Goal: Task Accomplishment & Management: Complete application form

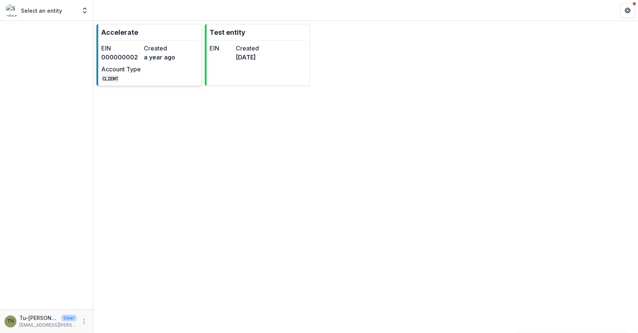
click at [136, 66] on dt "Account Type" at bounding box center [121, 69] width 40 height 9
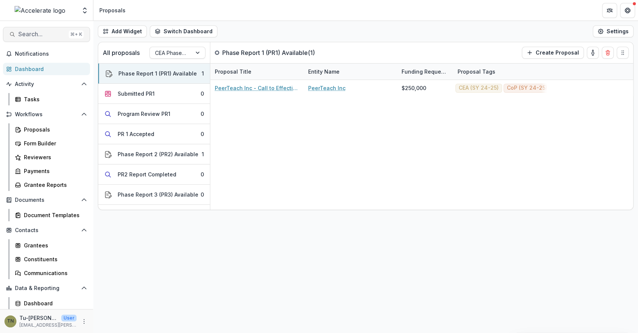
click at [37, 32] on span "Search..." at bounding box center [41, 34] width 47 height 7
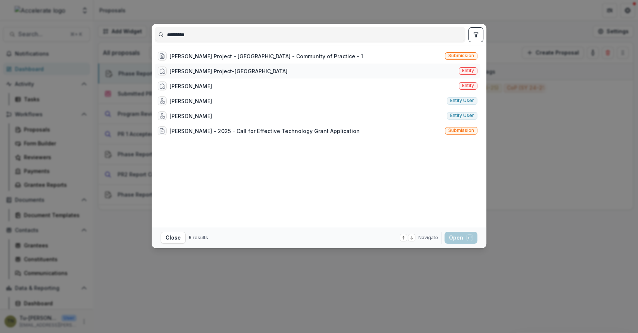
type input "*********"
click at [217, 69] on div "[PERSON_NAME] Project-[GEOGRAPHIC_DATA]" at bounding box center [229, 71] width 118 height 8
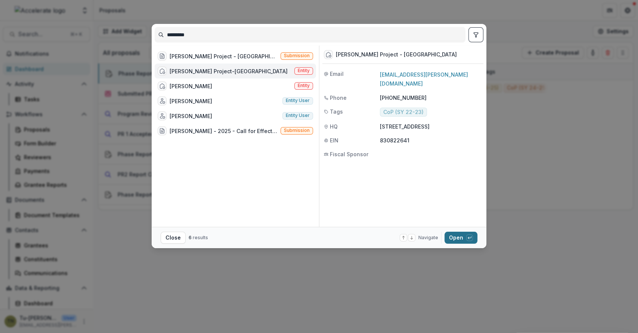
click at [457, 237] on button "Open with enter key" at bounding box center [460, 238] width 33 height 12
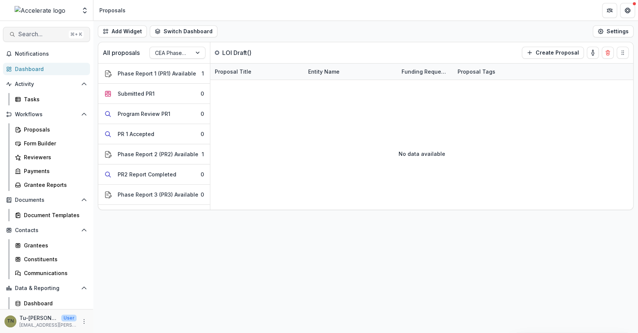
click at [57, 31] on span "Search..." at bounding box center [41, 34] width 47 height 7
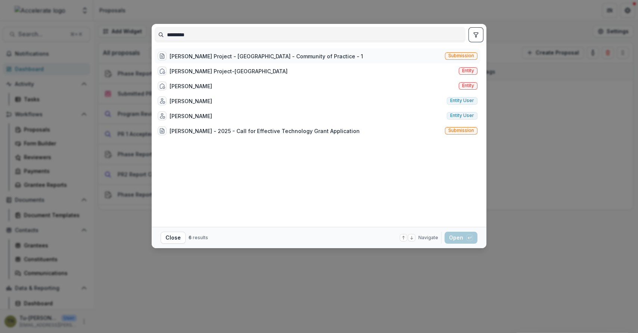
type input "*********"
click at [223, 56] on div "Augustine Literacy Project - Charlotte - Community of Practice - 1" at bounding box center [266, 56] width 193 height 8
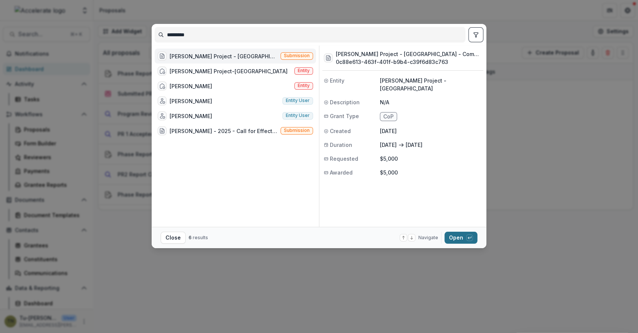
click at [453, 236] on button "Open with enter key" at bounding box center [460, 238] width 33 height 12
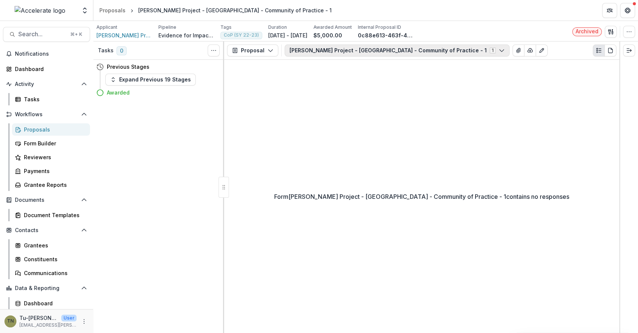
click at [344, 50] on button "Augustine Literacy Project - Charlotte - Community of Practice - 1 1" at bounding box center [397, 50] width 225 height 12
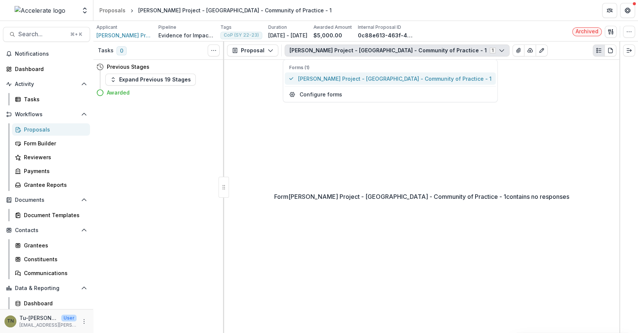
click at [339, 75] on span "Augustine Literacy Project - Charlotte - Community of Practice - 1" at bounding box center [394, 79] width 193 height 8
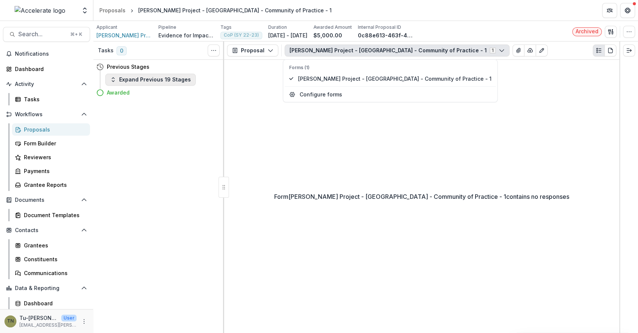
click at [178, 80] on button "Expand Previous 19 Stages" at bounding box center [150, 80] width 90 height 12
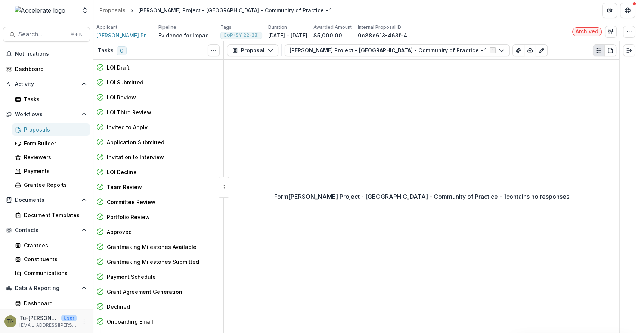
click at [473, 86] on div "Form Augustine Literacy Project - Charlotte - Community of Practice - 1 contain…" at bounding box center [421, 196] width 395 height 273
click at [437, 45] on button "Augustine Literacy Project - Charlotte - Community of Practice - 1 1" at bounding box center [397, 50] width 225 height 12
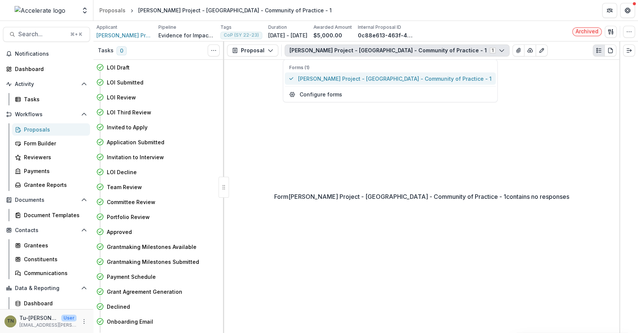
click at [423, 79] on span "Augustine Literacy Project - Charlotte - Community of Practice - 1" at bounding box center [394, 79] width 193 height 8
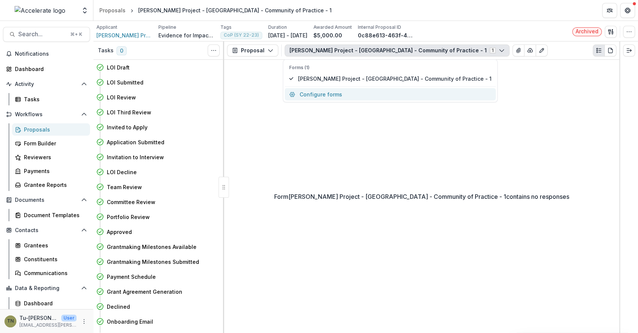
click at [414, 94] on button "Configure forms" at bounding box center [390, 94] width 211 height 12
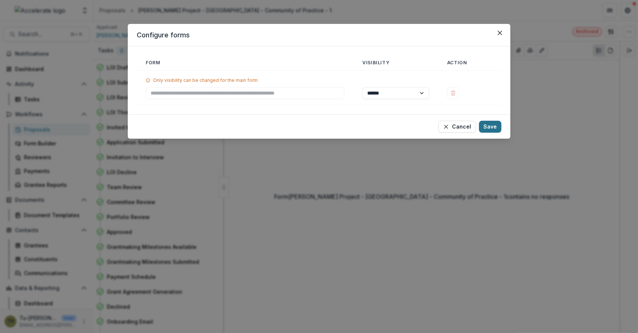
click at [494, 125] on button "Save" at bounding box center [490, 127] width 22 height 12
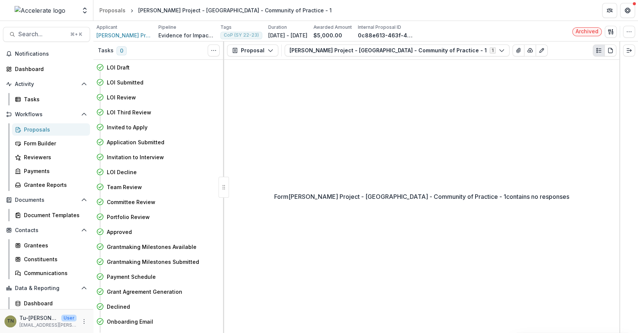
click at [411, 169] on div "Form Augustine Literacy Project - Charlotte - Community of Practice - 1 contain…" at bounding box center [421, 196] width 395 height 273
click at [289, 124] on div "Form Augustine Literacy Project - Charlotte - Community of Practice - 1 contain…" at bounding box center [421, 196] width 395 height 273
click at [37, 127] on div "Proposals" at bounding box center [54, 129] width 60 height 8
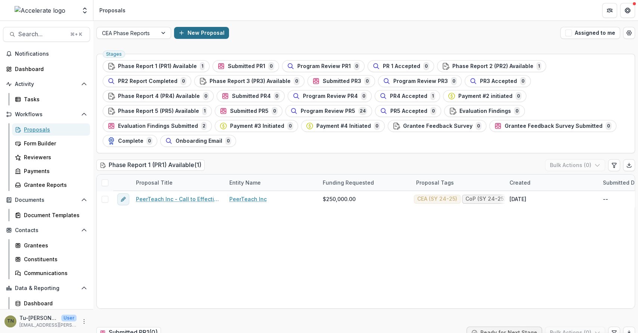
click at [197, 32] on button "New Proposal" at bounding box center [201, 33] width 55 height 12
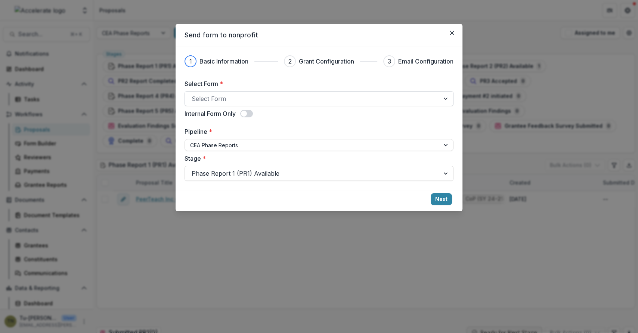
click at [232, 96] on div at bounding box center [312, 98] width 241 height 10
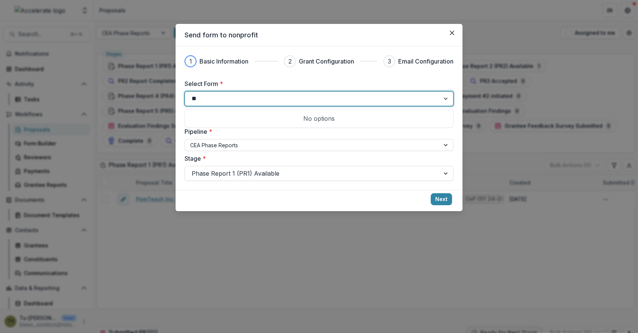
type input "*"
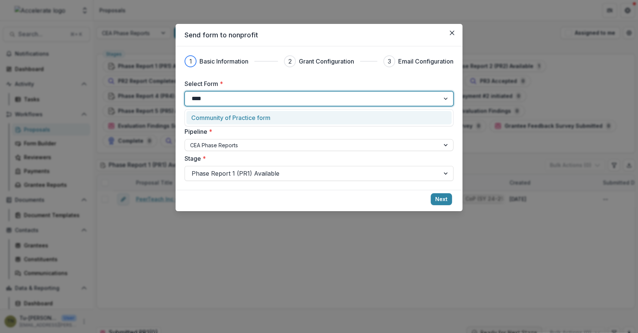
type input "*****"
click at [258, 113] on p "Community of Practice form" at bounding box center [230, 117] width 79 height 9
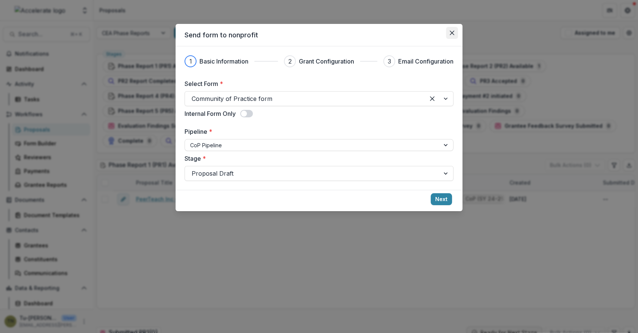
click at [452, 33] on icon "Close" at bounding box center [452, 33] width 4 height 4
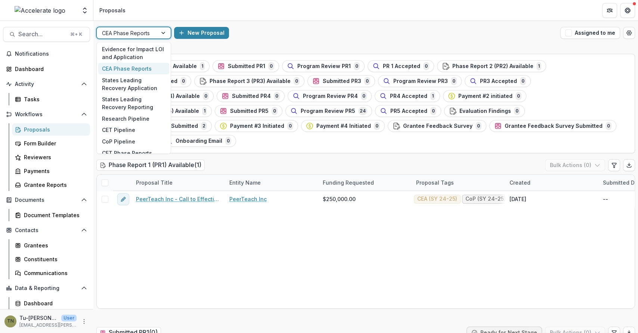
click at [130, 35] on div at bounding box center [127, 32] width 50 height 9
click at [27, 35] on span "Search..." at bounding box center [41, 34] width 47 height 7
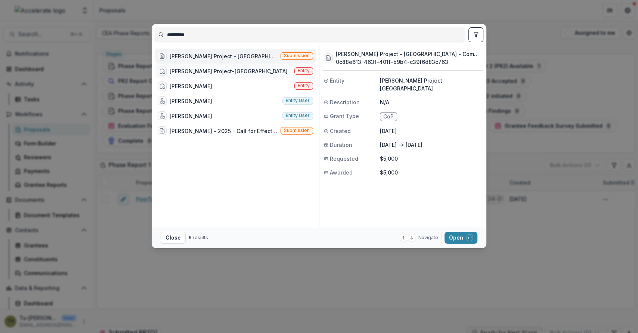
click at [183, 71] on div "Augustine Literacy Project-Charlotte" at bounding box center [229, 71] width 118 height 8
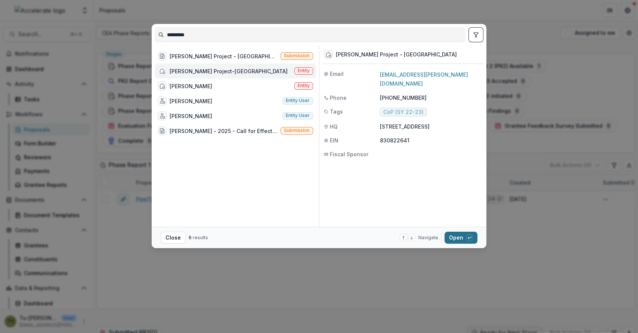
click at [457, 233] on button "Open with enter key" at bounding box center [460, 238] width 33 height 12
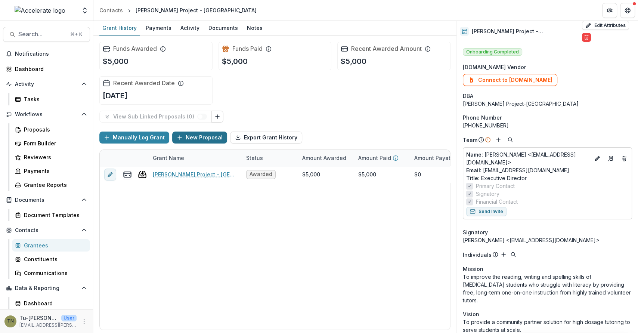
click at [195, 136] on button "New Proposal" at bounding box center [199, 137] width 55 height 12
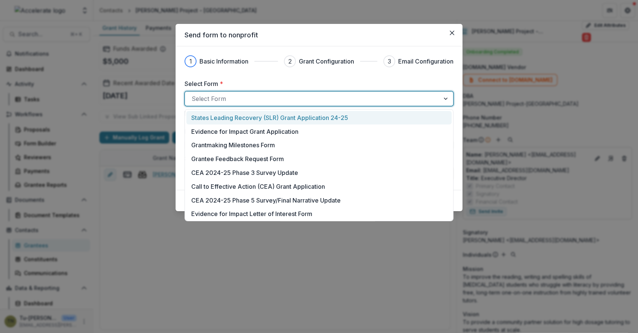
click at [224, 99] on div at bounding box center [312, 98] width 241 height 10
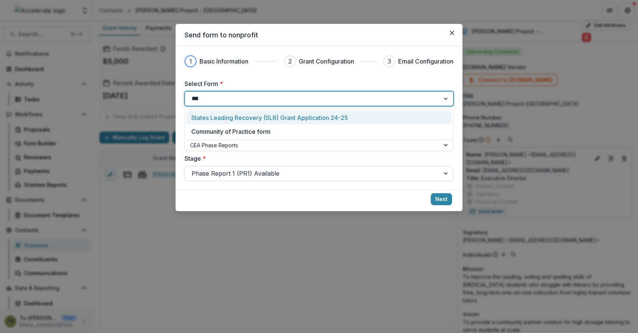
type input "****"
click at [243, 117] on p "Community of Practice form" at bounding box center [230, 117] width 79 height 9
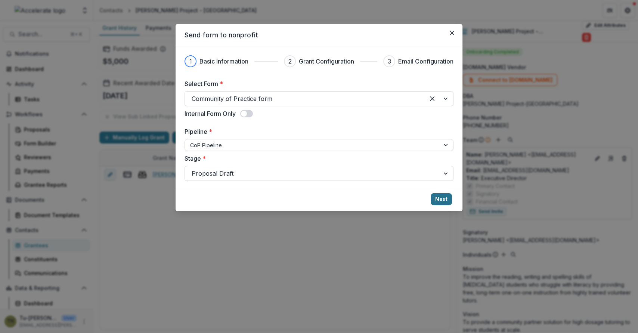
click at [447, 201] on button "Next" at bounding box center [441, 199] width 21 height 12
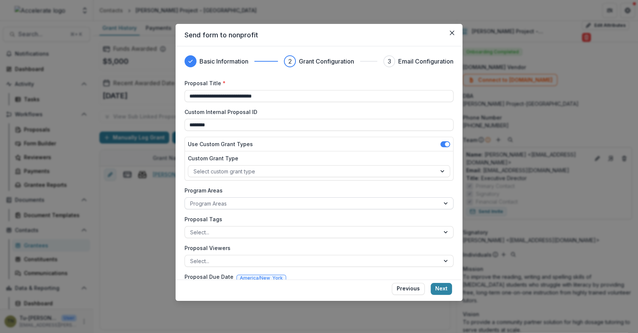
click at [308, 206] on div at bounding box center [312, 203] width 244 height 9
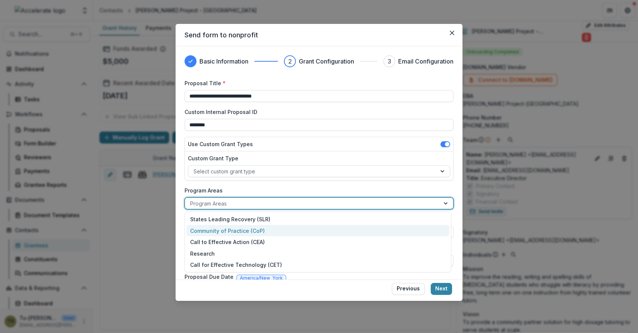
click at [297, 226] on div "Community of Practice (CoP)" at bounding box center [317, 231] width 263 height 12
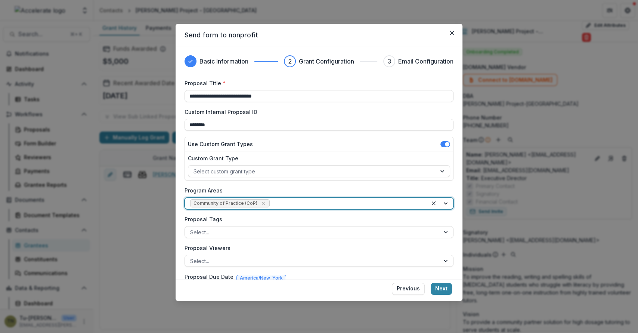
scroll to position [24, 0]
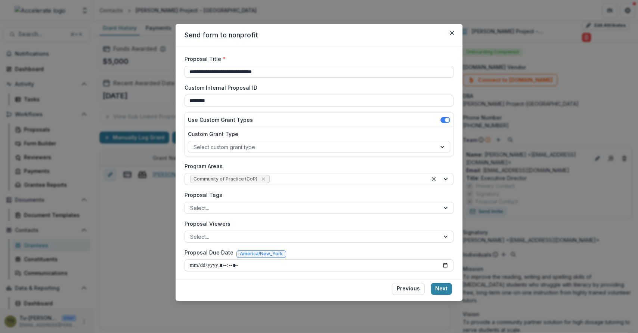
click at [293, 242] on div "**********" at bounding box center [318, 163] width 269 height 216
click at [295, 237] on div at bounding box center [312, 236] width 244 height 9
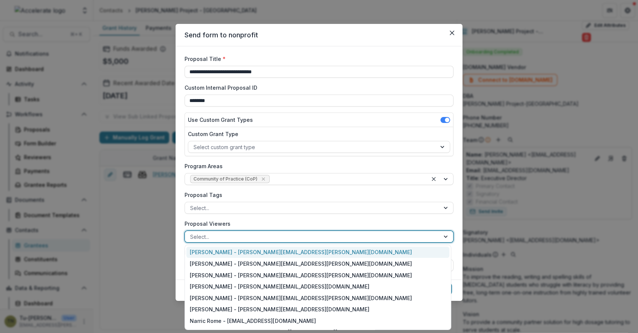
click at [302, 224] on label "Proposal Viewers" at bounding box center [316, 224] width 264 height 8
click at [192, 233] on input "Proposal Viewers" at bounding box center [190, 237] width 1 height 8
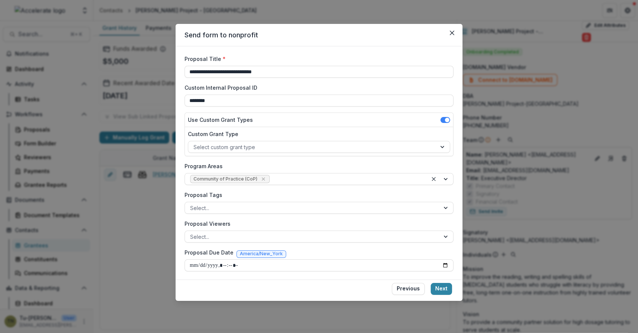
drag, startPoint x: 439, startPoint y: 289, endPoint x: 347, endPoint y: 280, distance: 92.6
click at [347, 280] on footer "Previous Next" at bounding box center [318, 289] width 287 height 21
click at [443, 264] on input "Proposal Due Date" at bounding box center [318, 265] width 269 height 12
type input "**********"
click at [440, 289] on button "Next" at bounding box center [441, 289] width 21 height 12
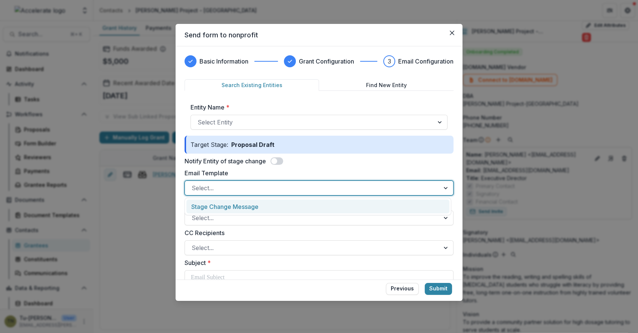
click at [338, 184] on div at bounding box center [312, 188] width 241 height 10
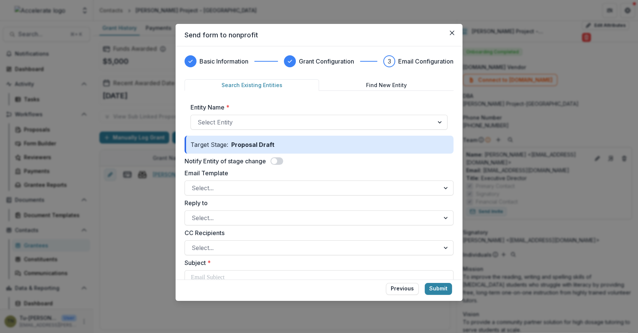
click at [372, 168] on label "Email Template" at bounding box center [316, 172] width 264 height 9
click at [193, 183] on input "Email Template" at bounding box center [193, 187] width 2 height 9
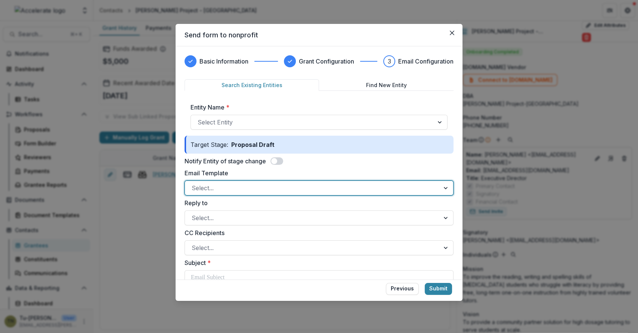
scroll to position [4, 0]
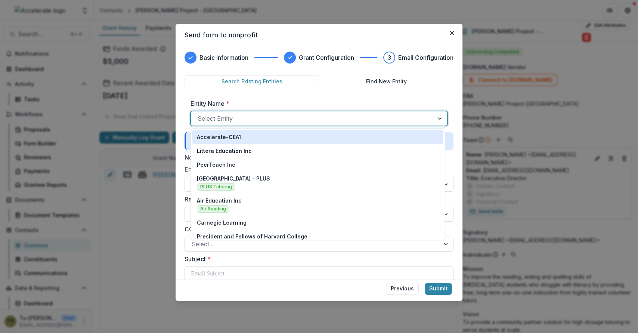
click at [319, 115] on div at bounding box center [312, 118] width 229 height 10
type input "****"
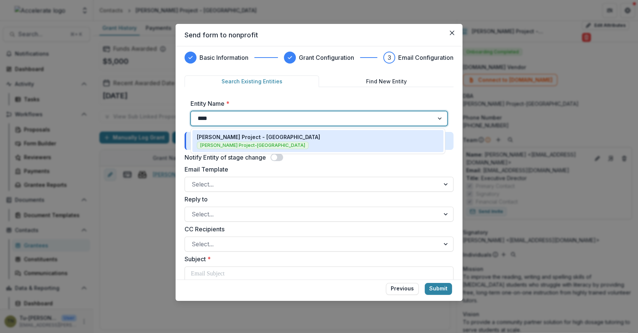
click at [305, 134] on div "Augustine Literacy Project - Charlotte Augustine Literacy Project-Charlotte" at bounding box center [318, 141] width 242 height 16
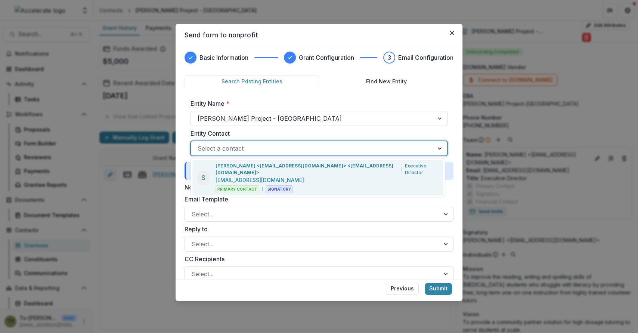
click at [305, 143] on div at bounding box center [312, 148] width 229 height 10
click at [293, 165] on p "Steve Hall <shall@alpcharlotte.org> <shall@alpcharlotte.org>" at bounding box center [306, 168] width 183 height 13
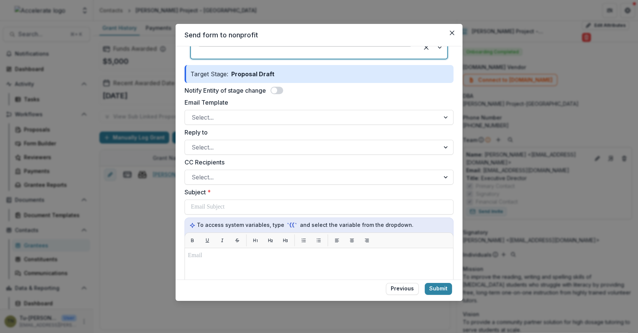
scroll to position [102, 0]
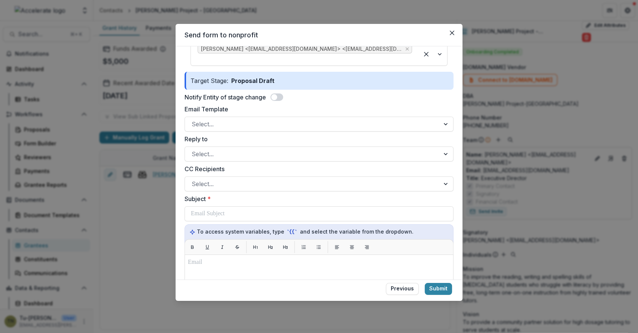
click at [283, 93] on span at bounding box center [276, 96] width 13 height 7
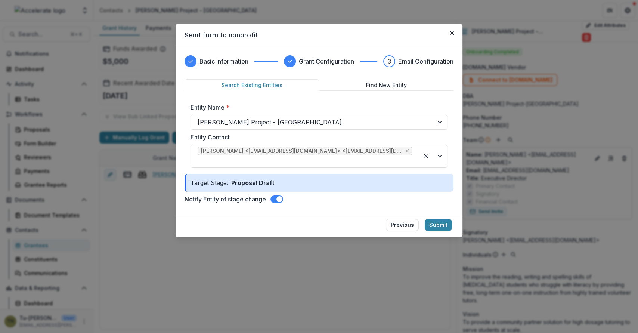
click at [276, 195] on span at bounding box center [276, 198] width 13 height 7
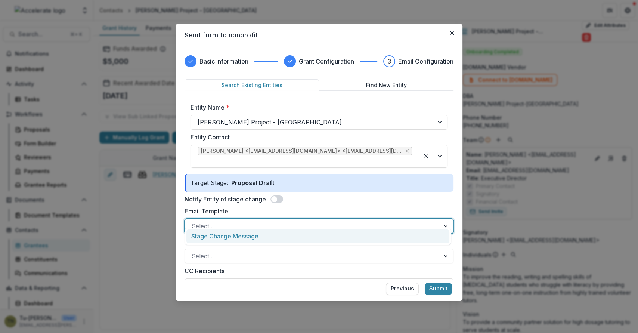
click at [275, 221] on div at bounding box center [312, 226] width 241 height 10
click at [291, 236] on div "Stage Change Message" at bounding box center [317, 236] width 263 height 14
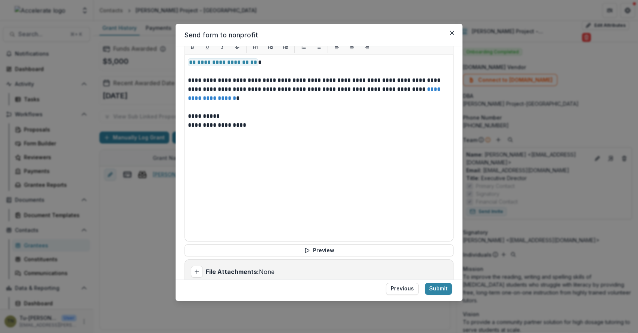
scroll to position [319, 0]
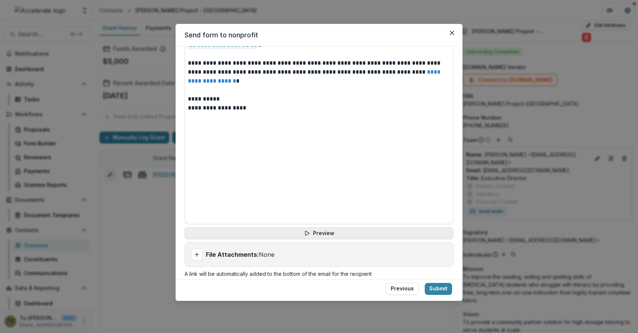
click at [382, 227] on button "Preview" at bounding box center [318, 233] width 269 height 12
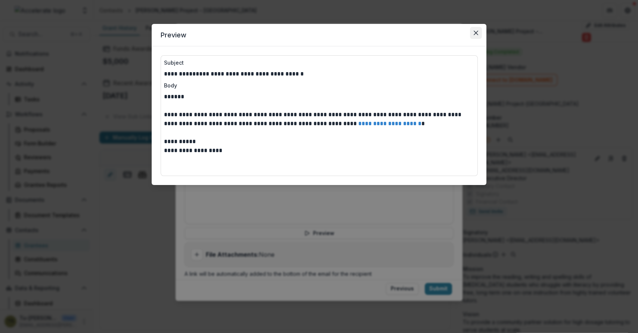
click at [475, 31] on icon "Close" at bounding box center [475, 33] width 4 height 4
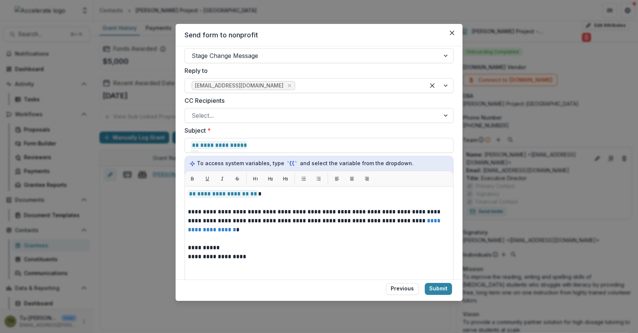
scroll to position [159, 0]
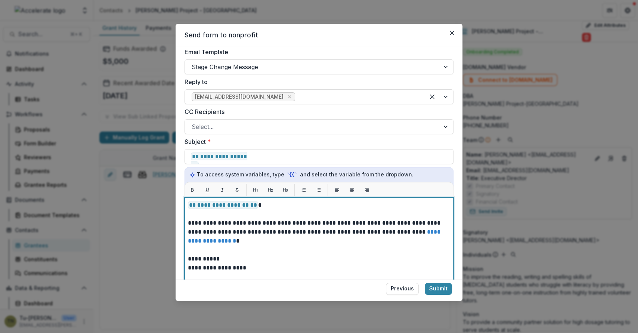
click at [266, 201] on p "**********" at bounding box center [318, 205] width 260 height 9
drag, startPoint x: 268, startPoint y: 196, endPoint x: 180, endPoint y: 194, distance: 88.5
click at [180, 194] on div "**********" at bounding box center [318, 162] width 287 height 233
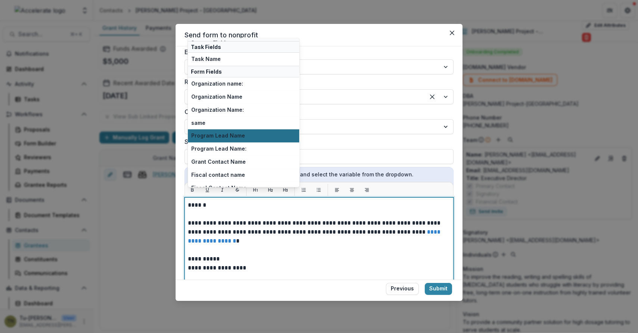
scroll to position [0, 0]
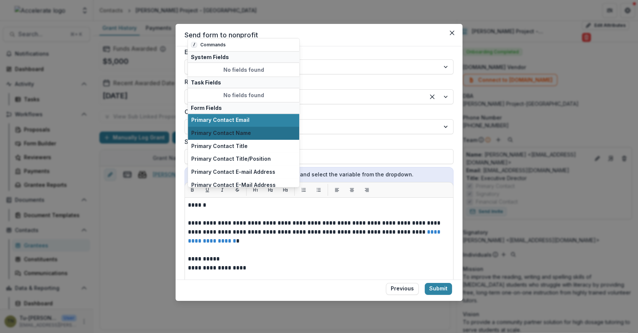
click at [260, 127] on button "Primary Contact Name" at bounding box center [243, 132] width 111 height 13
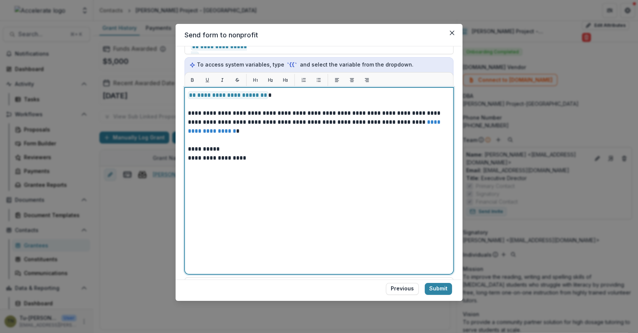
scroll to position [319, 0]
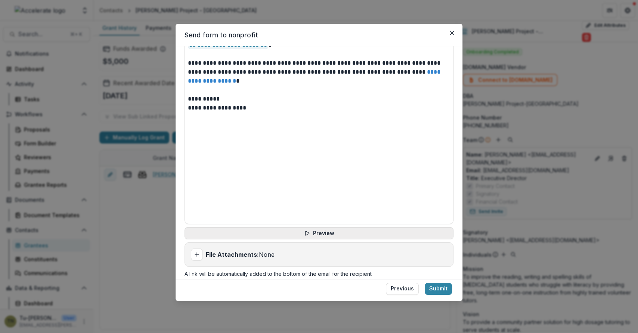
click at [330, 227] on button "Preview" at bounding box center [318, 233] width 269 height 12
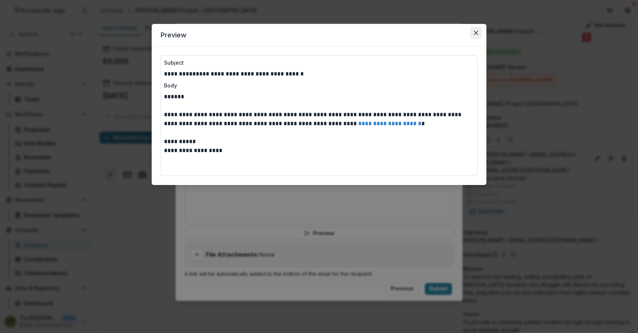
click at [476, 34] on icon "Close" at bounding box center [475, 33] width 4 height 4
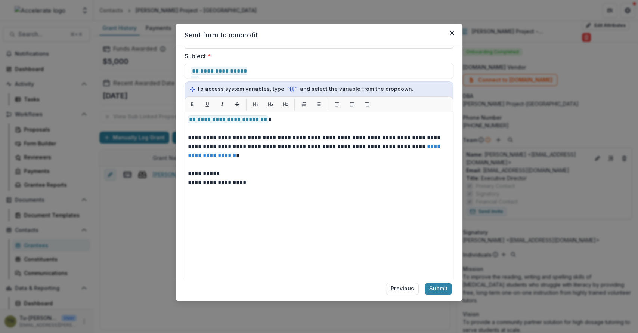
scroll to position [237, 0]
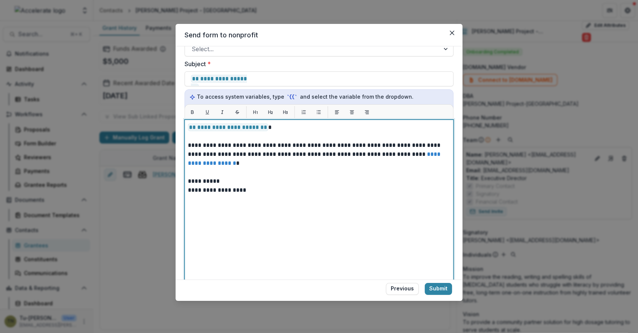
click at [279, 132] on p at bounding box center [319, 136] width 262 height 9
drag, startPoint x: 286, startPoint y: 119, endPoint x: 182, endPoint y: 118, distance: 104.2
click at [182, 118] on div "**********" at bounding box center [318, 162] width 287 height 233
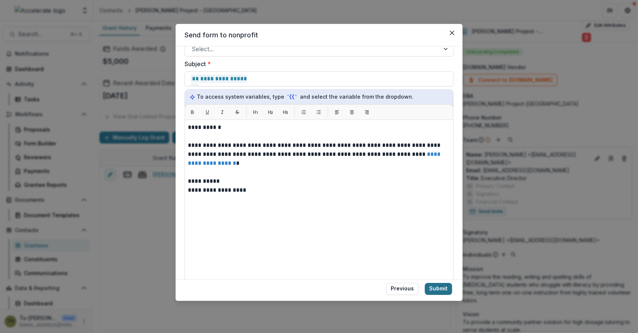
click at [439, 288] on button "Submit" at bounding box center [438, 289] width 27 height 12
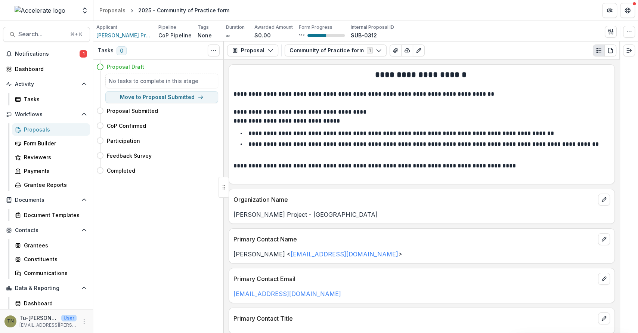
click at [40, 128] on div "Proposals" at bounding box center [54, 129] width 60 height 8
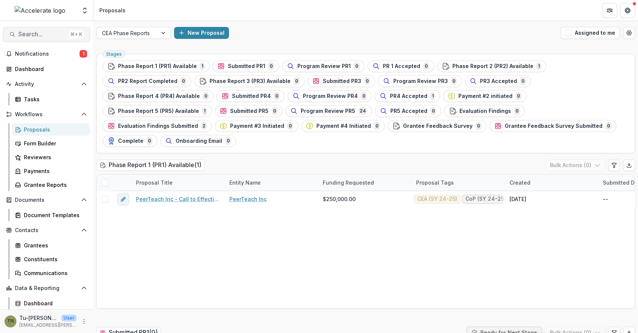
click at [41, 33] on span "Search..." at bounding box center [41, 34] width 47 height 7
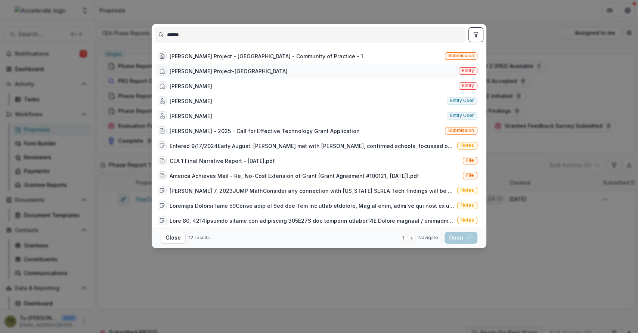
type input "******"
click at [234, 69] on div "Augustine Literacy Project-Charlotte" at bounding box center [229, 71] width 118 height 8
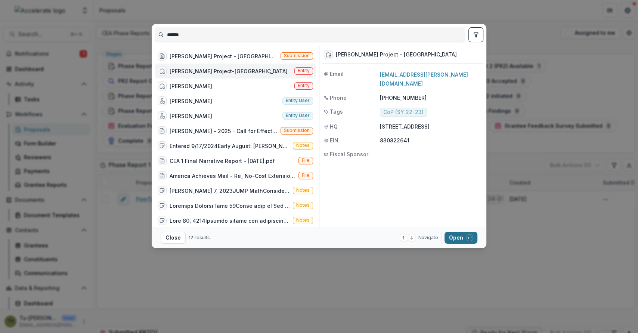
click at [459, 240] on button "Open with enter key" at bounding box center [460, 238] width 33 height 12
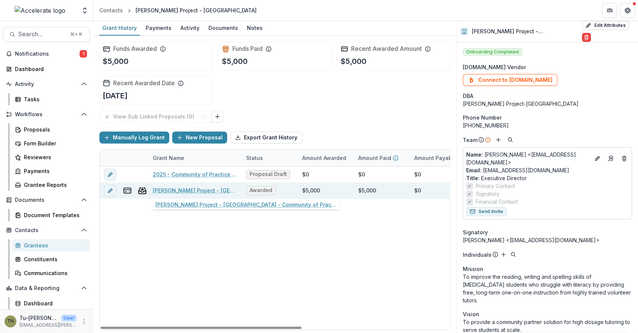
click at [211, 189] on link "Augustine Literacy Project - Charlotte - Community of Practice - 1" at bounding box center [195, 190] width 84 height 8
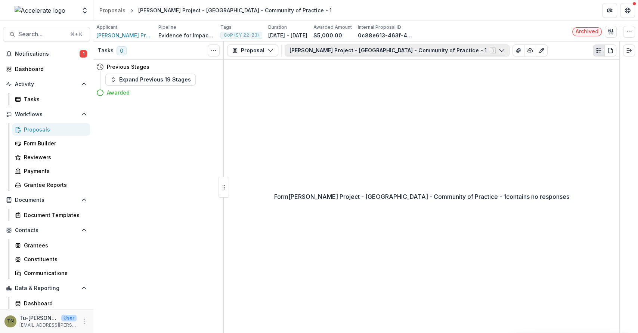
click at [351, 54] on button "Augustine Literacy Project - Charlotte - Community of Practice - 1 1" at bounding box center [397, 50] width 225 height 12
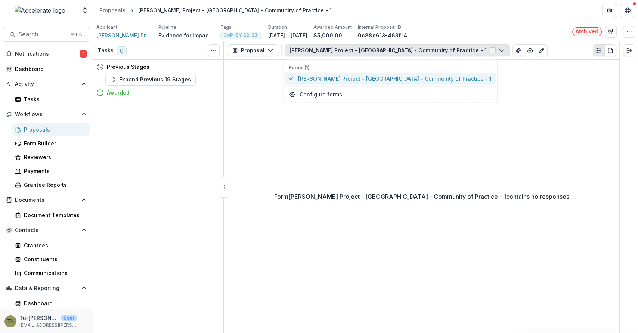
click at [342, 75] on span "Augustine Literacy Project - Charlotte - Community of Practice - 1" at bounding box center [394, 79] width 193 height 8
click at [380, 114] on div "Form Augustine Literacy Project - Charlotte - Community of Practice - 1 contain…" at bounding box center [421, 196] width 395 height 273
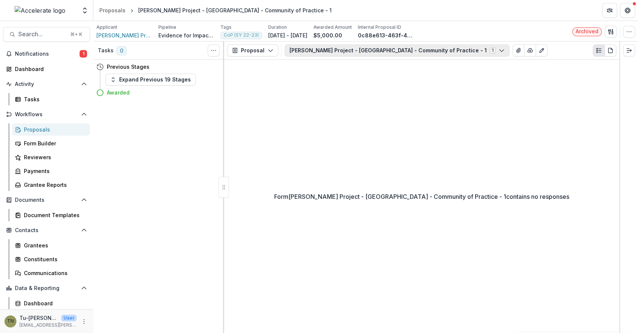
click at [303, 47] on button "Augustine Literacy Project - Charlotte - Community of Practice - 1 1" at bounding box center [397, 50] width 225 height 12
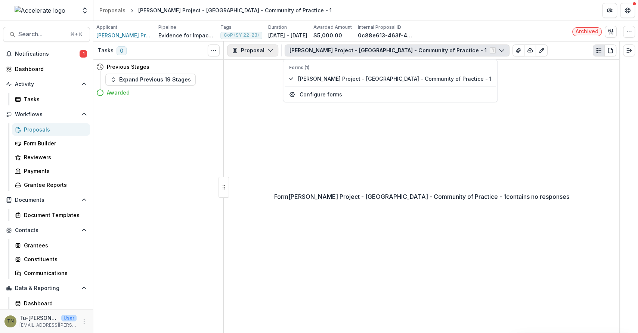
click at [252, 47] on button "Proposal" at bounding box center [252, 50] width 51 height 12
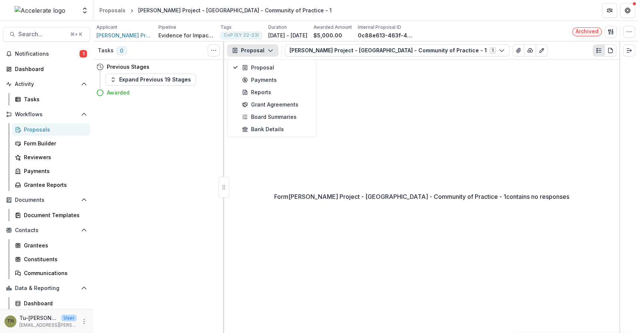
click at [360, 94] on div "Form Augustine Literacy Project - Charlotte - Community of Practice - 1 contain…" at bounding box center [421, 196] width 395 height 273
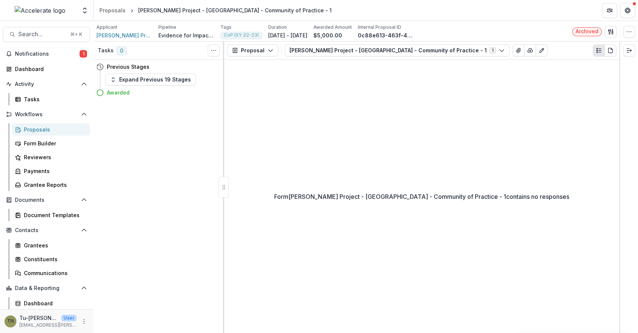
click at [41, 128] on div "Proposals" at bounding box center [54, 129] width 60 height 8
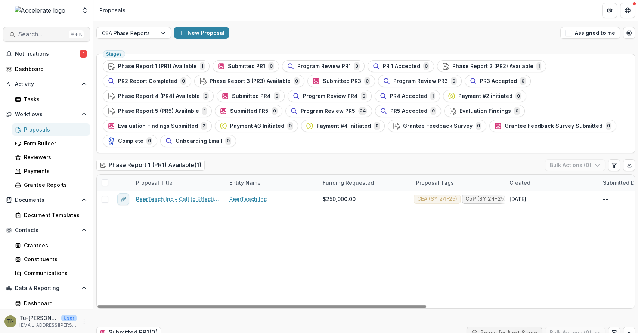
click at [51, 37] on span "Search..." at bounding box center [41, 34] width 47 height 7
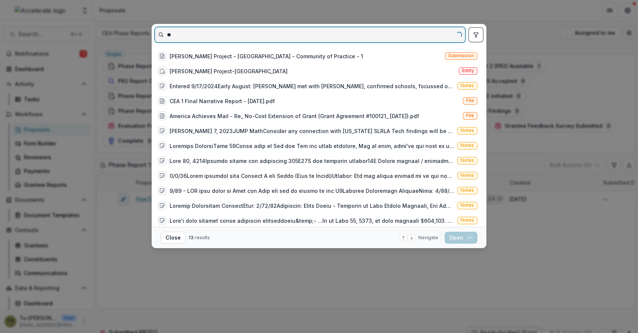
type input "*"
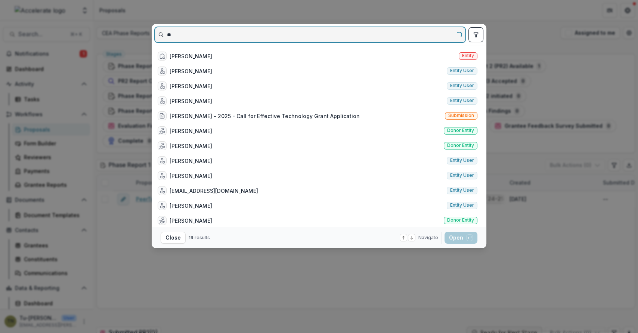
type input "*"
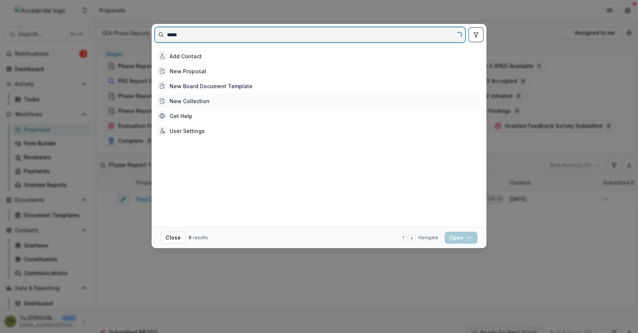
type input "******"
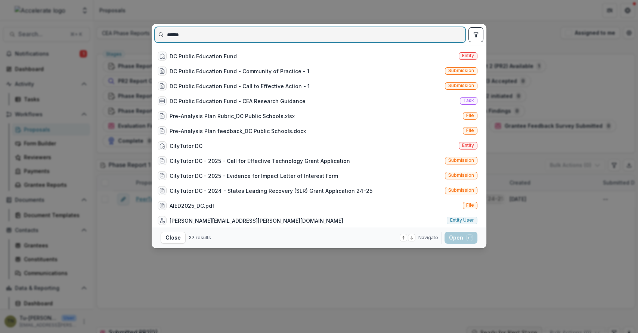
drag, startPoint x: 190, startPoint y: 37, endPoint x: 149, endPoint y: 37, distance: 41.1
click at [149, 37] on div "****** DC Public Education Fund Entity DC Public Education Fund - Community of …" at bounding box center [319, 166] width 638 height 333
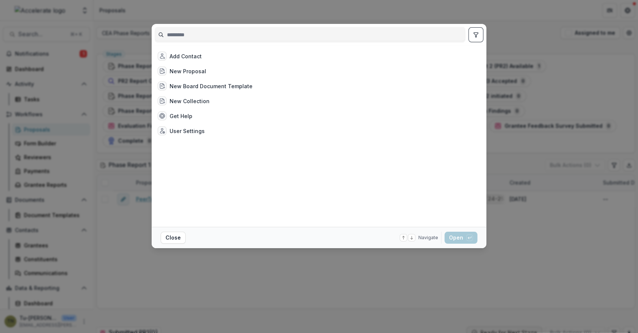
click at [110, 250] on div "Add Contact New Proposal New Board Document Template New Collection Get Help Us…" at bounding box center [319, 166] width 638 height 333
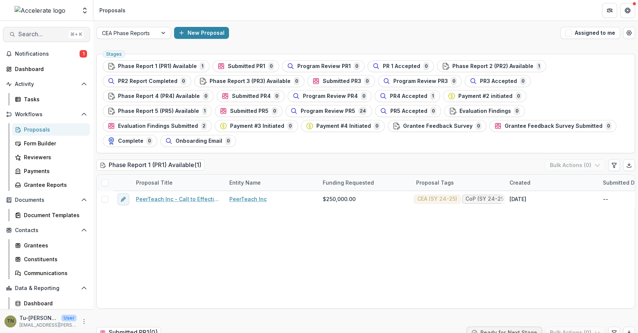
click at [43, 37] on span "Search..." at bounding box center [41, 34] width 47 height 7
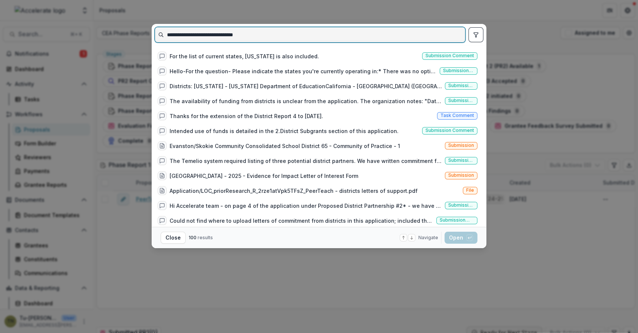
click at [231, 35] on input "**********" at bounding box center [310, 35] width 310 height 12
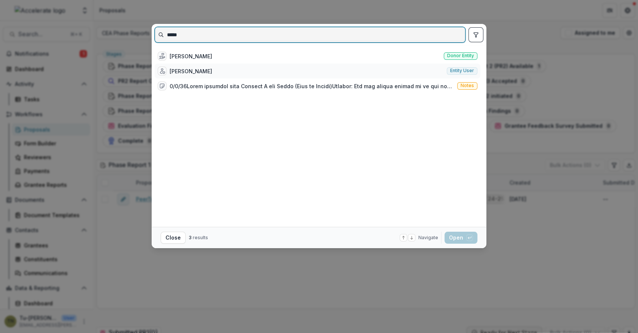
type input "*****"
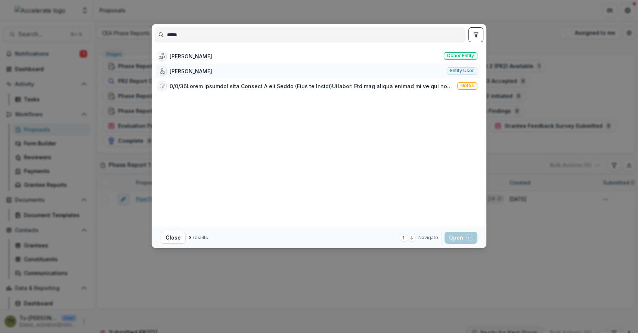
click at [255, 65] on div "Jennifer Rosenbaum Entity user" at bounding box center [318, 70] width 326 height 15
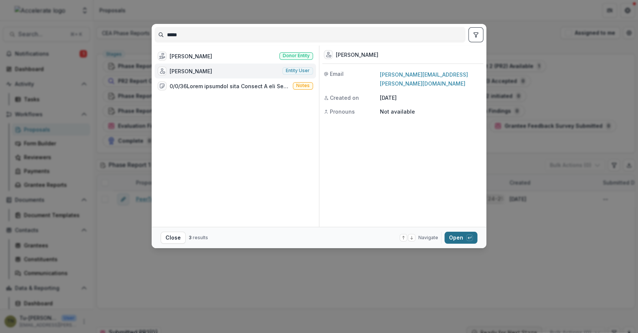
click at [453, 237] on button "Open with enter key" at bounding box center [460, 238] width 33 height 12
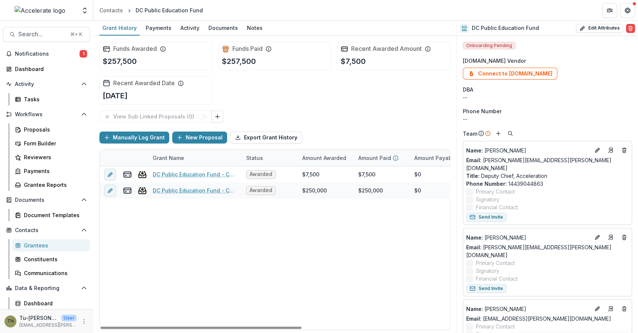
click at [200, 248] on div "DC Public Education Fund - Community of Practice - 1 Awarded $7,500 $7,500 $0 J…" at bounding box center [404, 247] width 609 height 163
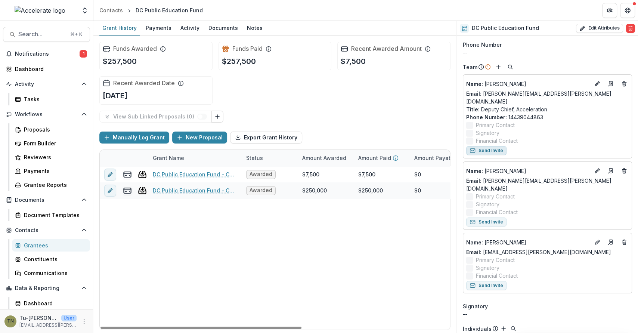
scroll to position [73, 0]
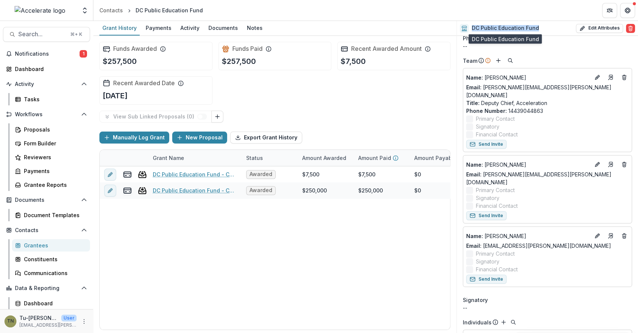
drag, startPoint x: 544, startPoint y: 27, endPoint x: 472, endPoint y: 28, distance: 71.7
click at [472, 28] on div "DC Public Education Fund Edit Attributes Are you sure? This action will permane…" at bounding box center [547, 28] width 181 height 15
copy h2 "DC Public Education Fund"
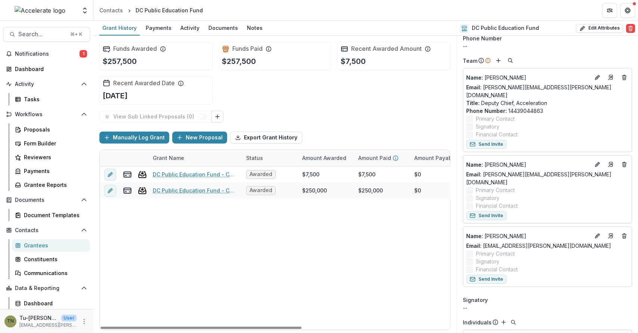
click at [301, 250] on div "DC Public Education Fund - Community of Practice - 1 Awarded $7,500 $7,500 $0 J…" at bounding box center [404, 247] width 609 height 163
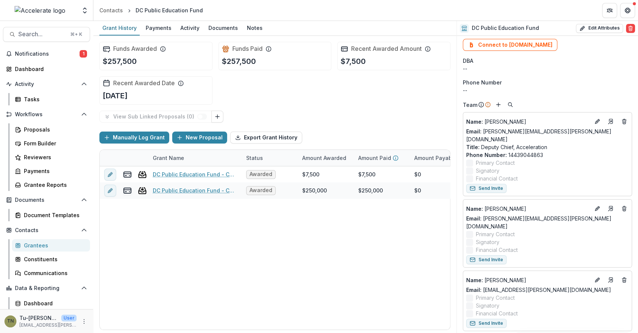
scroll to position [0, 0]
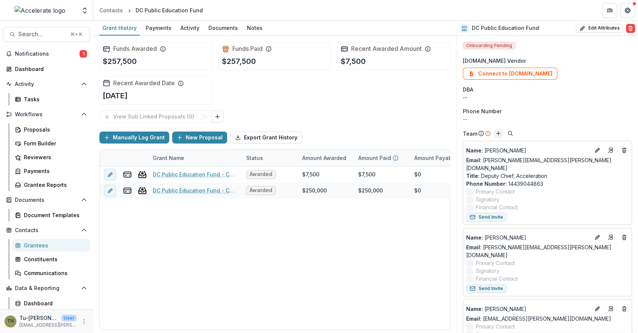
click at [497, 133] on line "Add" at bounding box center [498, 133] width 4 height 0
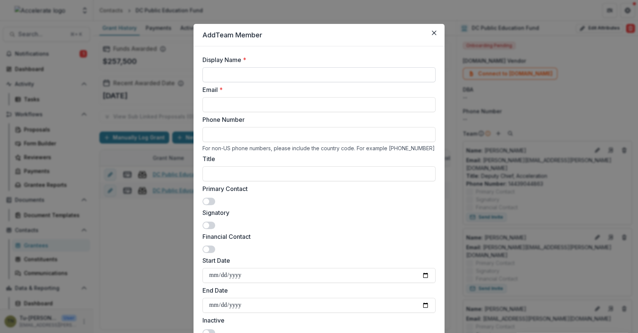
click at [317, 74] on input "Display Name *" at bounding box center [318, 74] width 233 height 15
type input "*"
paste input "**********"
type input "**********"
click at [276, 100] on input "Email *" at bounding box center [318, 104] width 233 height 15
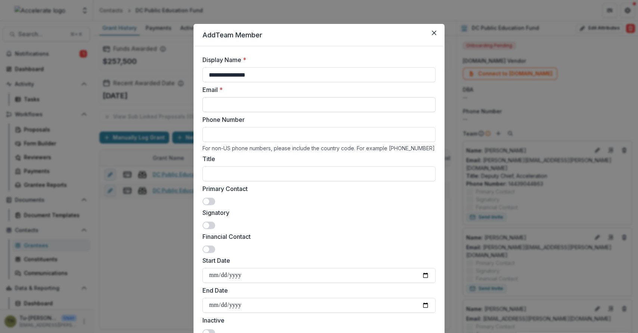
paste input "**********"
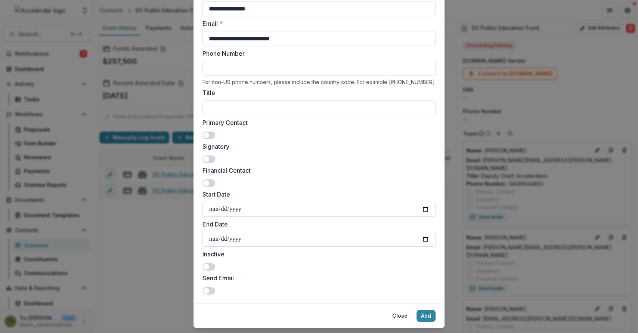
scroll to position [84, 0]
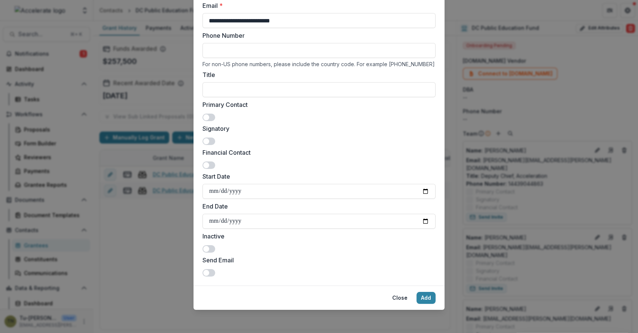
type input "**********"
click at [209, 273] on span at bounding box center [208, 272] width 13 height 7
click at [429, 297] on button "Add" at bounding box center [425, 298] width 19 height 12
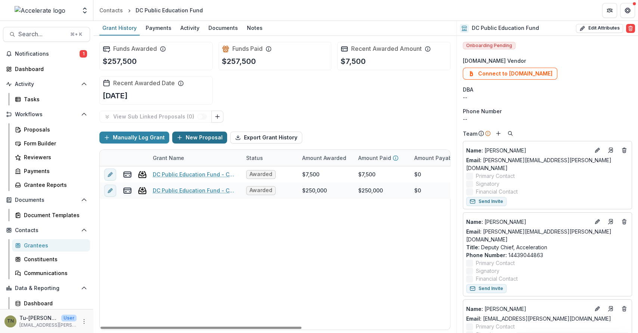
click at [185, 136] on button "New Proposal" at bounding box center [199, 137] width 55 height 12
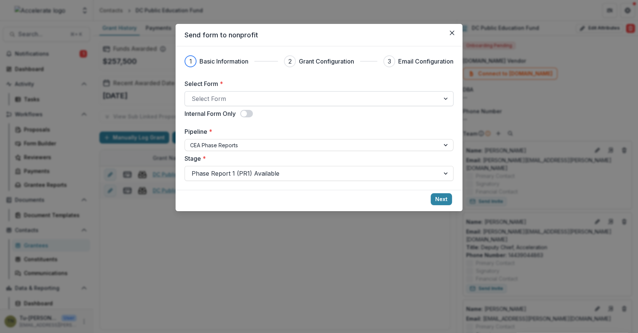
click at [219, 105] on div "Select Form" at bounding box center [318, 98] width 269 height 15
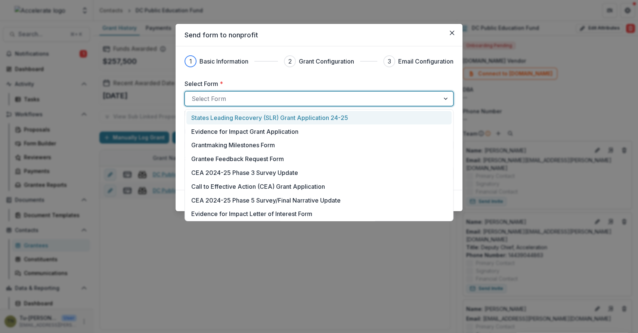
type input "*"
click at [219, 105] on div "Select Form *" at bounding box center [318, 98] width 269 height 15
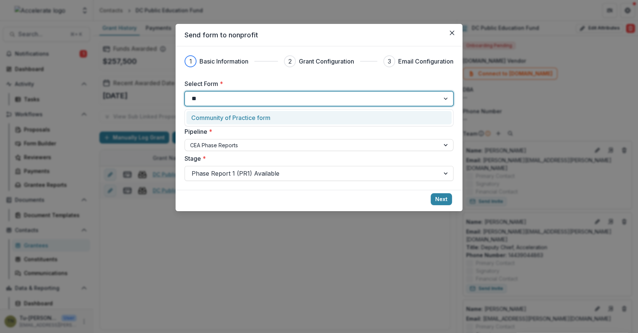
type input "***"
click at [237, 119] on p "Community of Practice form" at bounding box center [230, 117] width 79 height 9
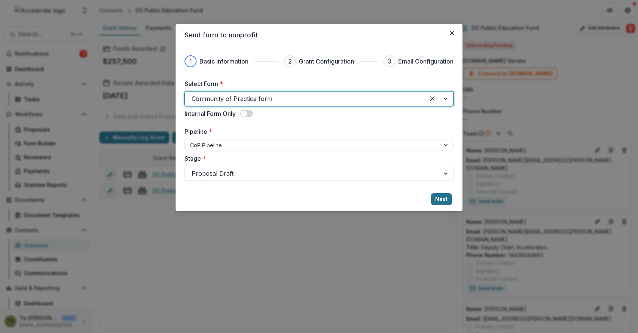
click at [444, 200] on button "Next" at bounding box center [441, 199] width 21 height 12
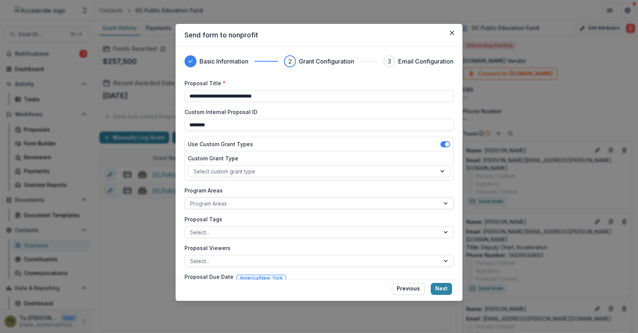
click at [280, 201] on div at bounding box center [312, 203] width 244 height 9
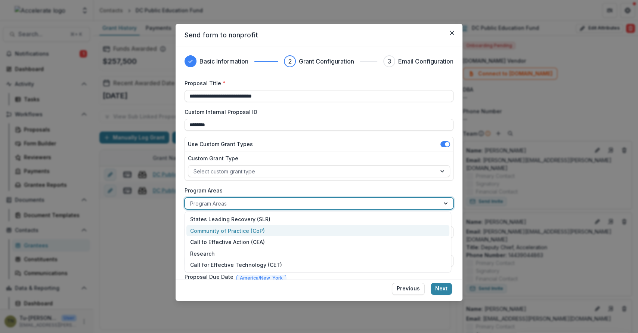
click at [277, 229] on div "Community of Practice (CoP)" at bounding box center [317, 231] width 263 height 12
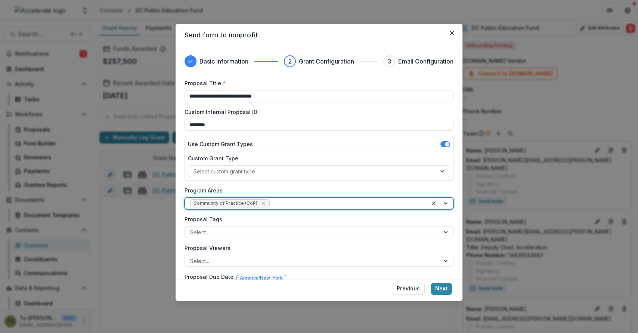
scroll to position [24, 0]
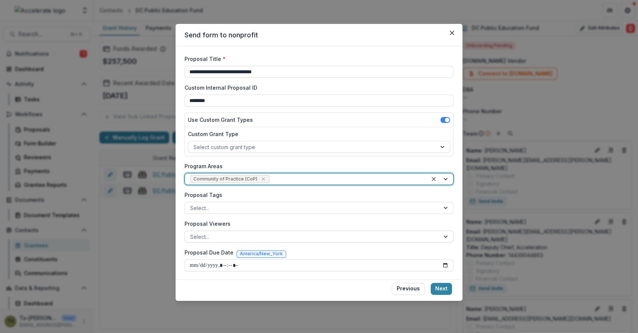
click at [279, 238] on div at bounding box center [312, 236] width 244 height 9
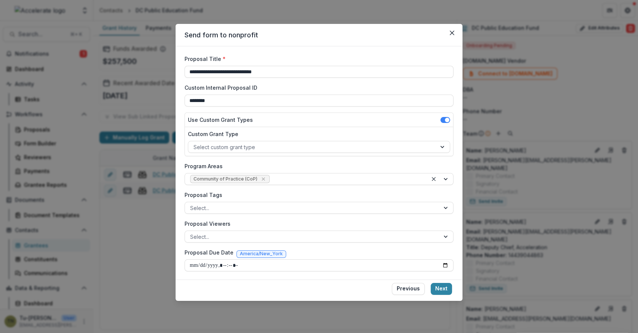
click at [292, 216] on div "**********" at bounding box center [318, 163] width 269 height 216
click at [442, 261] on input "Proposal Due Date" at bounding box center [318, 265] width 269 height 12
type input "**********"
click at [437, 284] on button "Next" at bounding box center [441, 289] width 21 height 12
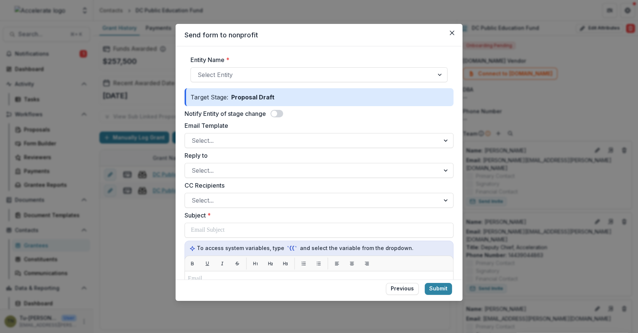
scroll to position [49, 0]
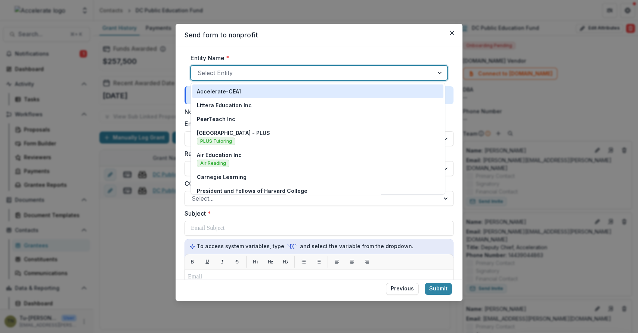
click at [275, 76] on div at bounding box center [312, 73] width 229 height 10
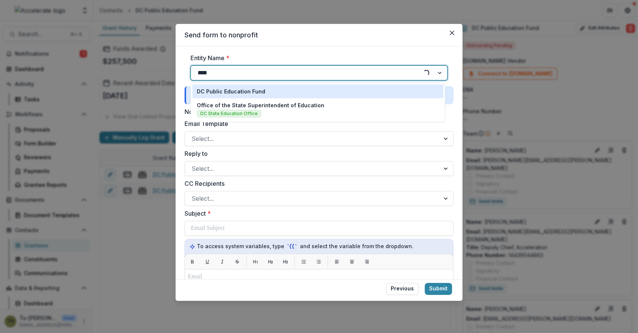
type input "*****"
click at [255, 87] on p "DC Public Education Fund" at bounding box center [231, 91] width 68 height 8
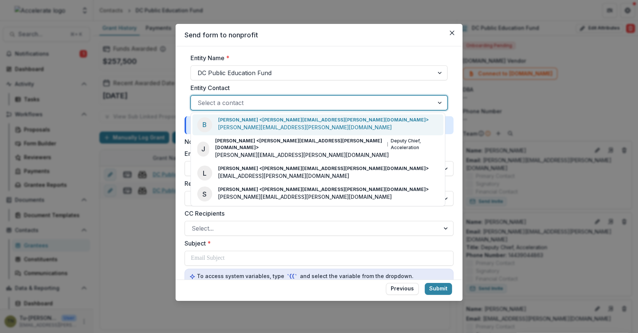
click at [262, 103] on div at bounding box center [312, 102] width 229 height 10
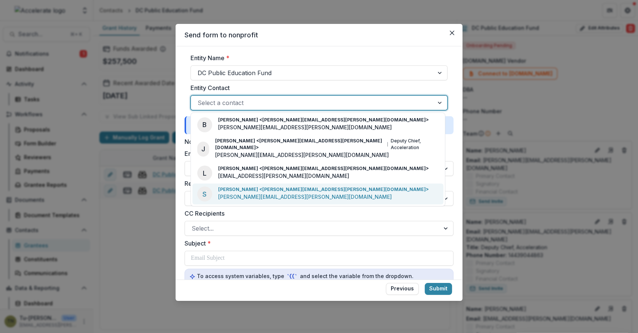
click at [265, 193] on p "steven.gornstein@k12.dc.gov" at bounding box center [305, 197] width 174 height 8
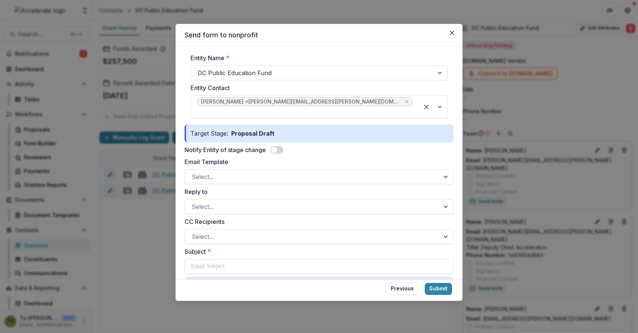
click at [283, 146] on span at bounding box center [276, 149] width 13 height 7
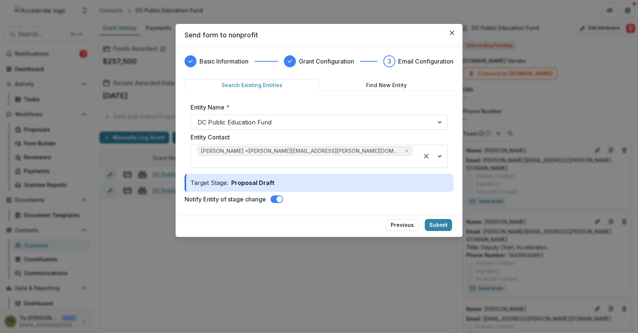
click at [273, 195] on span at bounding box center [276, 198] width 13 height 7
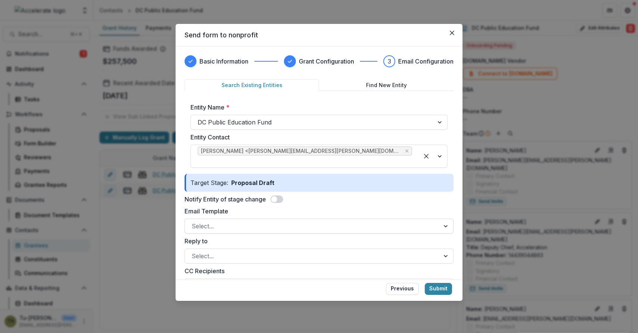
click at [234, 221] on div at bounding box center [312, 226] width 241 height 10
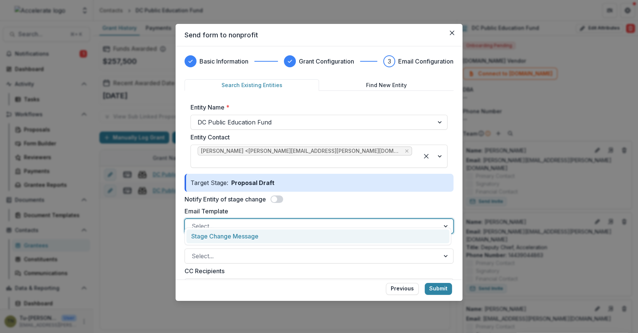
click at [233, 239] on div "Stage Change Message" at bounding box center [317, 236] width 263 height 14
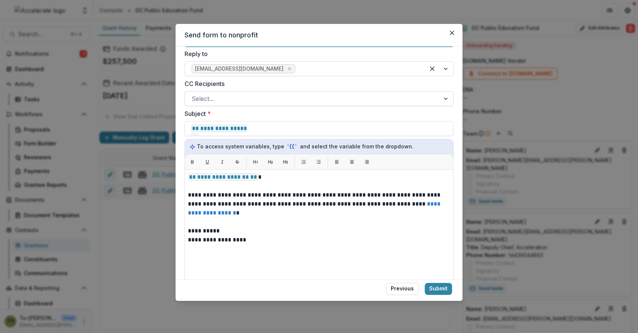
scroll to position [193, 0]
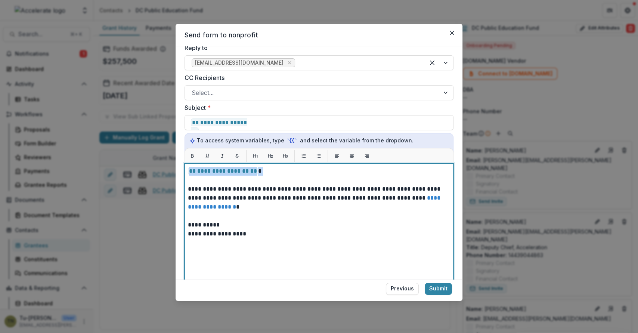
drag, startPoint x: 271, startPoint y: 162, endPoint x: 190, endPoint y: 160, distance: 81.0
click at [190, 167] on p "**********" at bounding box center [318, 171] width 260 height 9
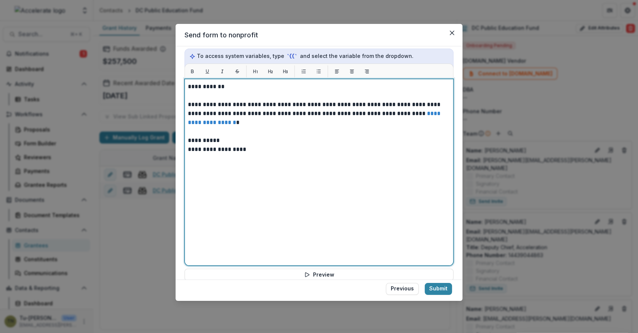
scroll to position [319, 0]
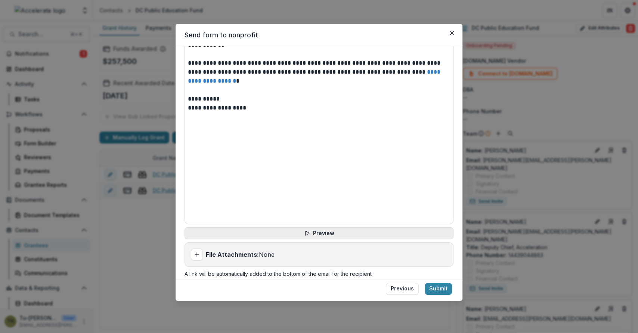
click at [394, 227] on button "Preview" at bounding box center [318, 233] width 269 height 12
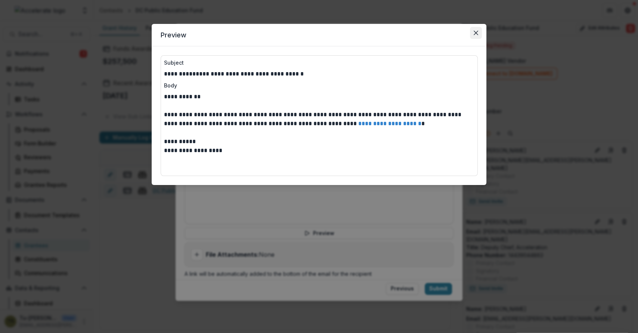
click at [475, 30] on button "Close" at bounding box center [476, 33] width 12 height 12
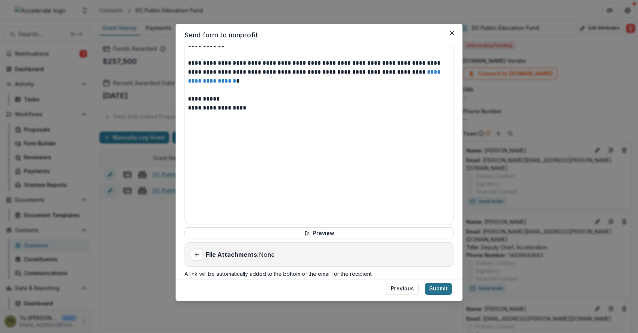
click at [435, 287] on button "Submit" at bounding box center [438, 289] width 27 height 12
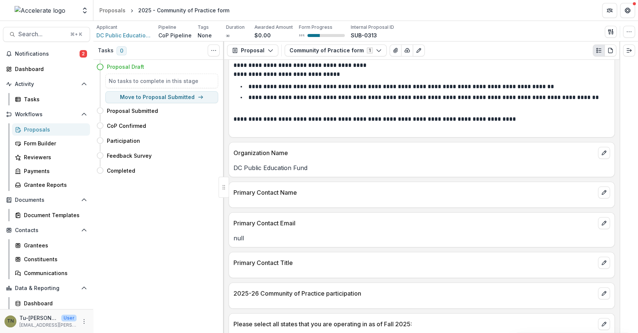
scroll to position [55, 0]
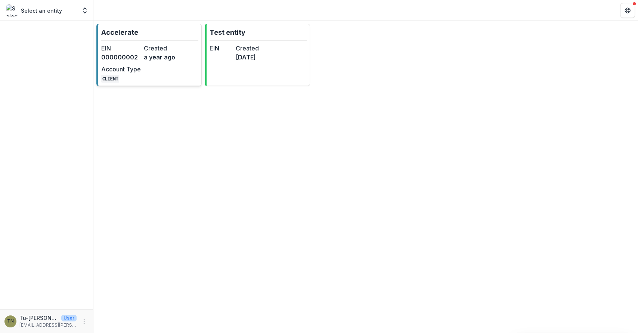
click at [118, 55] on dd "000000002" at bounding box center [121, 57] width 40 height 9
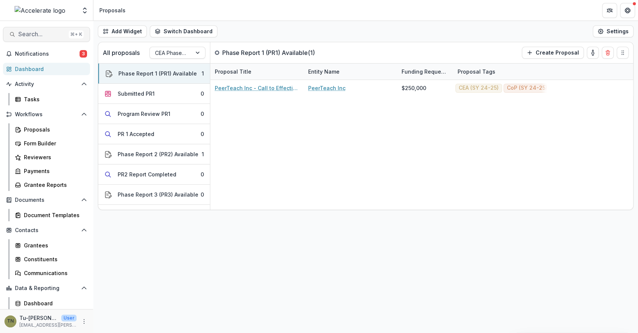
click at [44, 36] on span "Search..." at bounding box center [41, 34] width 47 height 7
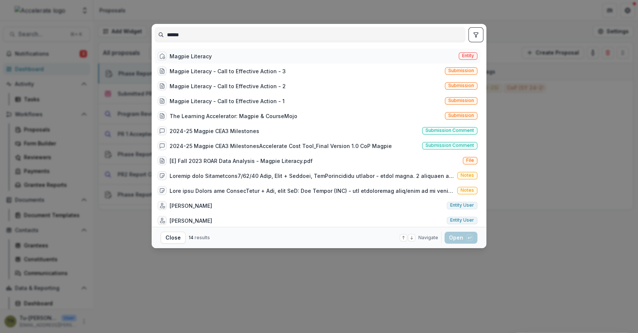
type input "******"
click at [232, 56] on div "Magpie Literacy Entity" at bounding box center [318, 56] width 326 height 15
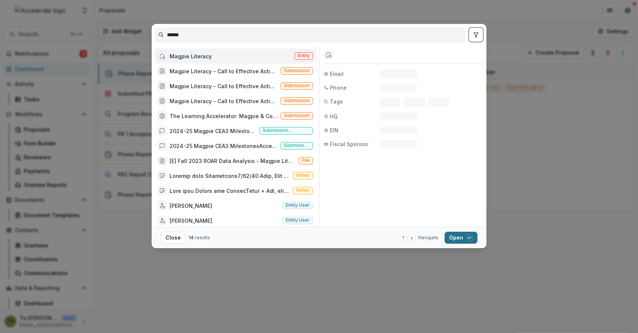
click at [457, 239] on button "Open with enter key" at bounding box center [460, 238] width 33 height 12
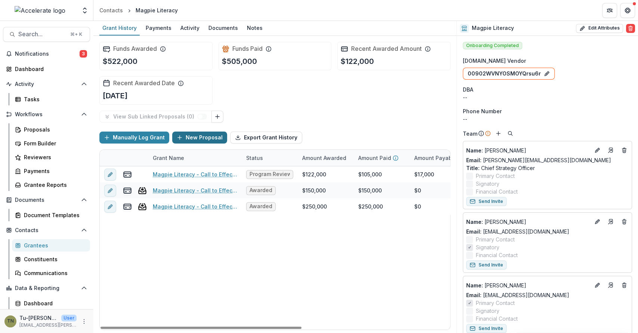
click at [191, 135] on button "New Proposal" at bounding box center [199, 137] width 55 height 12
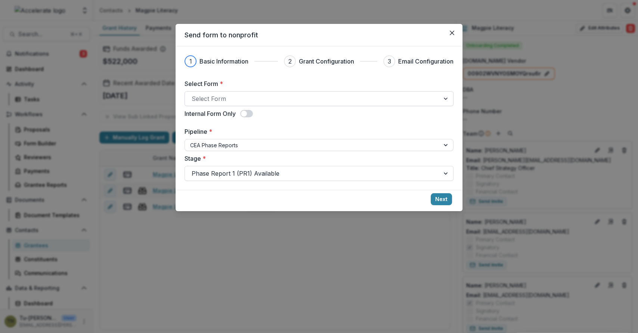
click at [226, 99] on div at bounding box center [312, 98] width 241 height 10
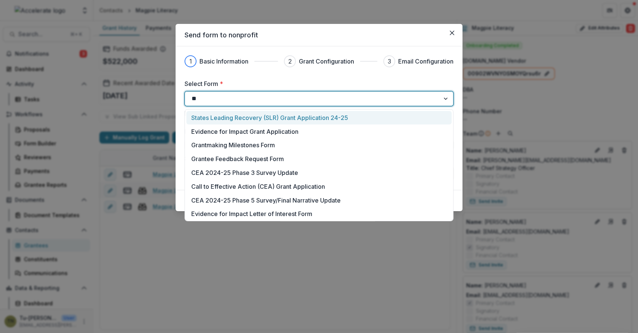
type input "***"
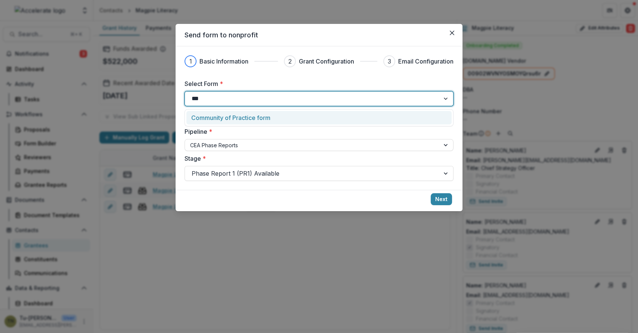
click at [234, 117] on p "Community of Practice form" at bounding box center [230, 117] width 79 height 9
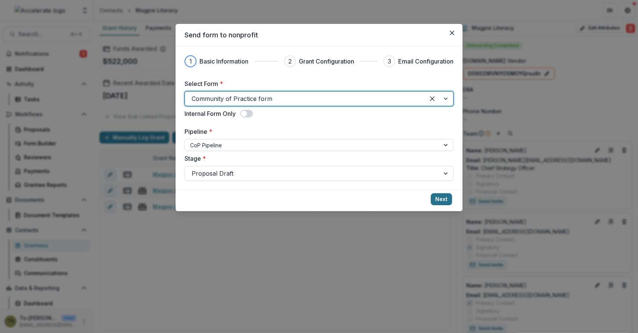
click at [440, 197] on button "Next" at bounding box center [441, 199] width 21 height 12
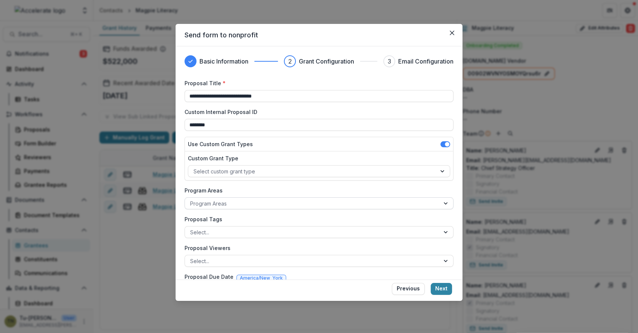
click at [257, 205] on div at bounding box center [312, 203] width 244 height 9
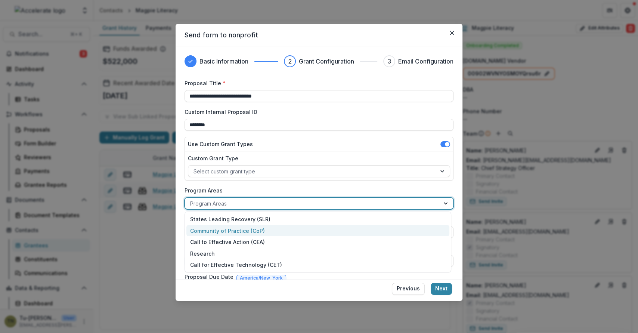
click at [251, 228] on div "Community of Practice (CoP)" at bounding box center [317, 231] width 263 height 12
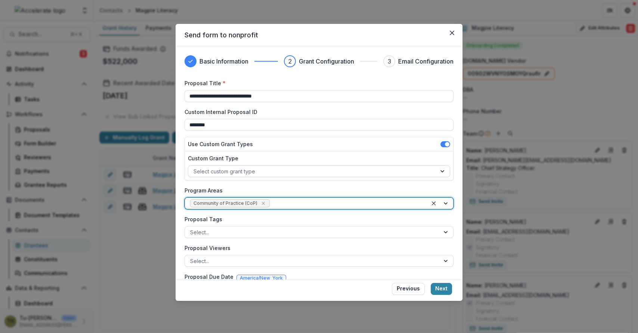
click at [327, 171] on div at bounding box center [311, 171] width 237 height 9
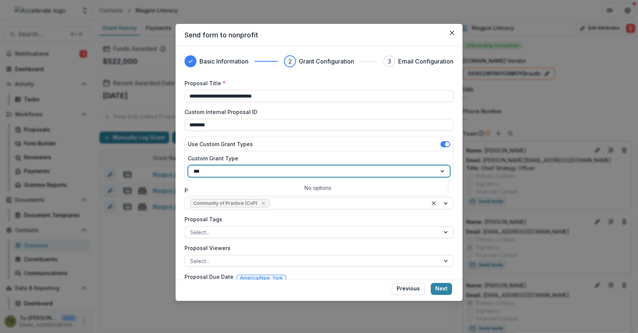
type input "**"
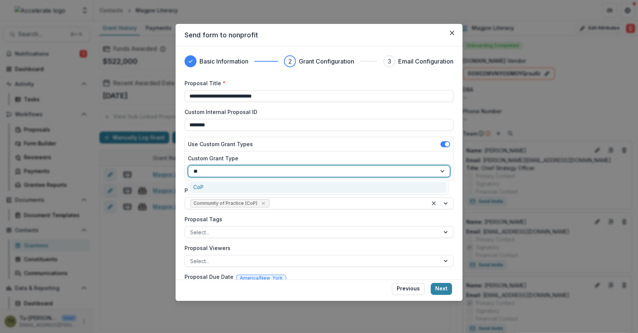
click at [271, 190] on div "CoP" at bounding box center [317, 187] width 257 height 12
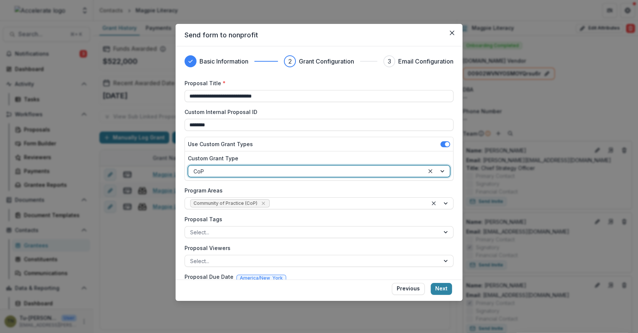
scroll to position [24, 0]
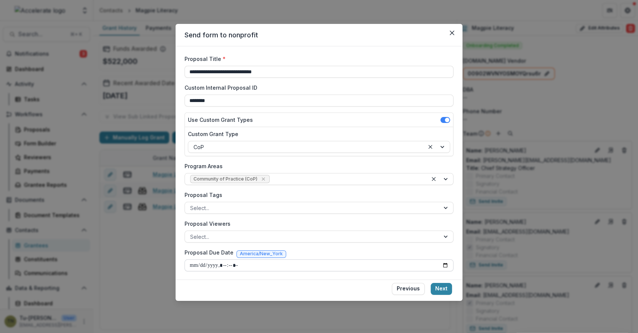
click at [444, 264] on input "Proposal Due Date" at bounding box center [318, 265] width 269 height 12
type input "**********"
click at [439, 287] on button "Next" at bounding box center [441, 289] width 21 height 12
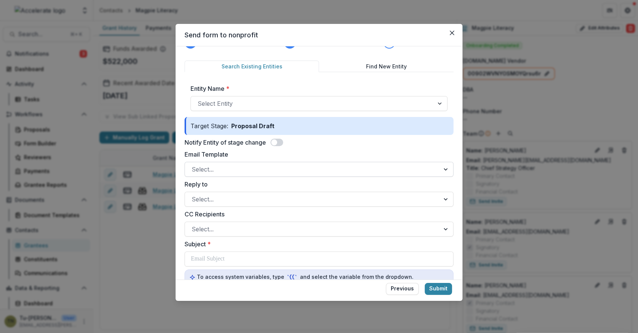
scroll to position [20, 0]
click at [257, 97] on div at bounding box center [312, 102] width 229 height 10
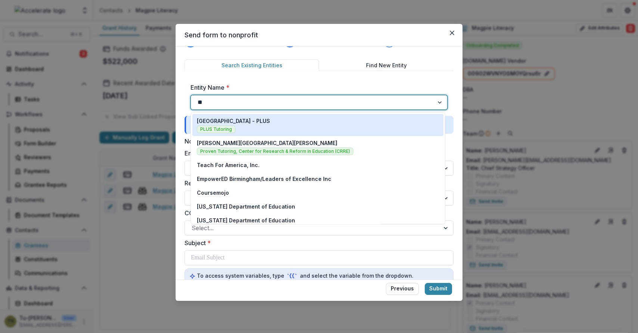
type input "***"
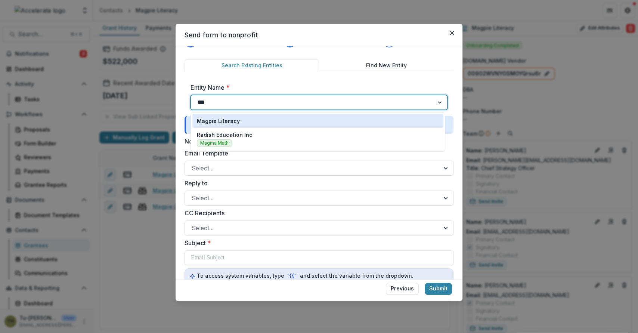
click at [254, 122] on div "Magpie Literacy" at bounding box center [318, 121] width 242 height 8
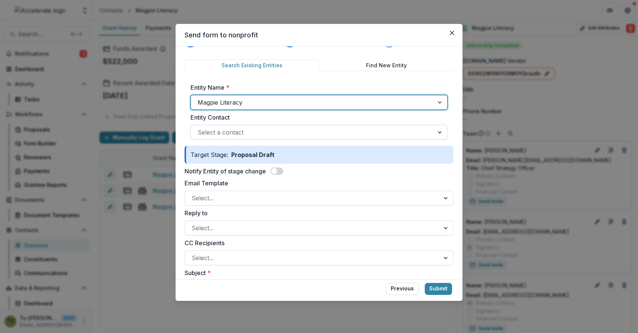
click at [255, 130] on div at bounding box center [312, 132] width 229 height 10
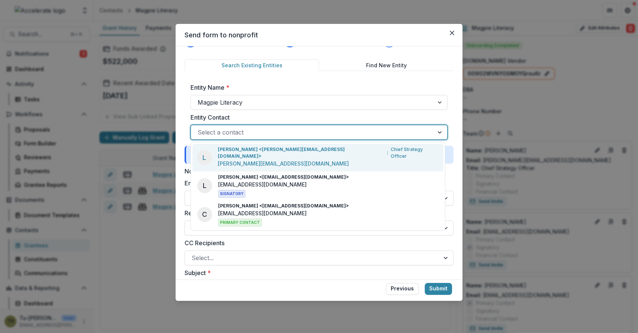
type input "*"
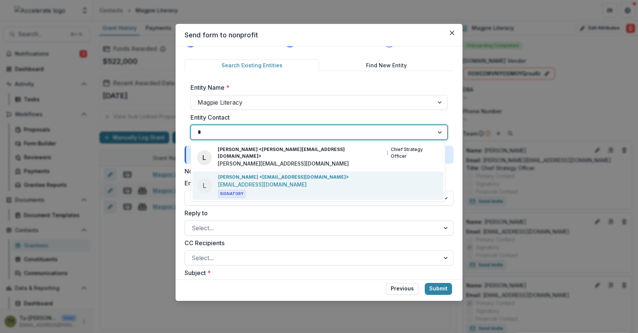
click at [285, 174] on div "[PERSON_NAME] <[EMAIL_ADDRESS][DOMAIN_NAME]> [EMAIL_ADDRESS][DOMAIN_NAME] Signa…" at bounding box center [283, 186] width 131 height 24
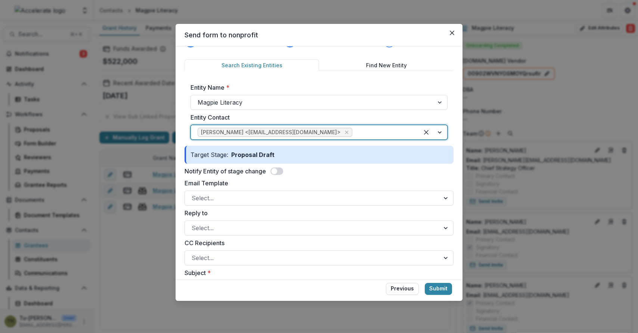
click at [281, 170] on span at bounding box center [276, 170] width 13 height 7
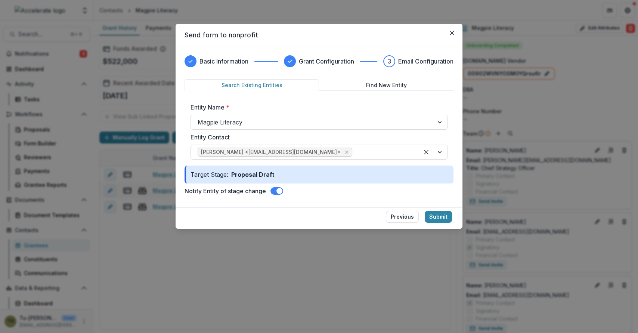
scroll to position [0, 0]
click at [276, 188] on span at bounding box center [276, 190] width 13 height 7
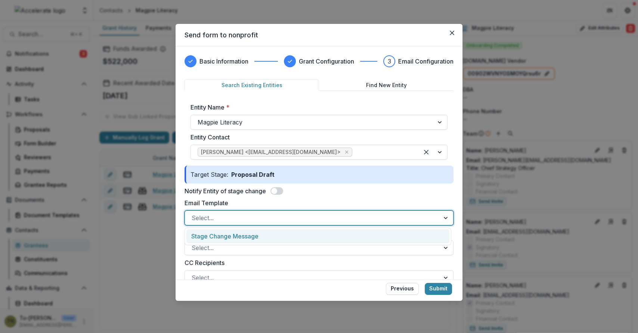
click at [267, 215] on div at bounding box center [312, 217] width 241 height 10
click at [270, 240] on div "Stage Change Message" at bounding box center [317, 236] width 263 height 14
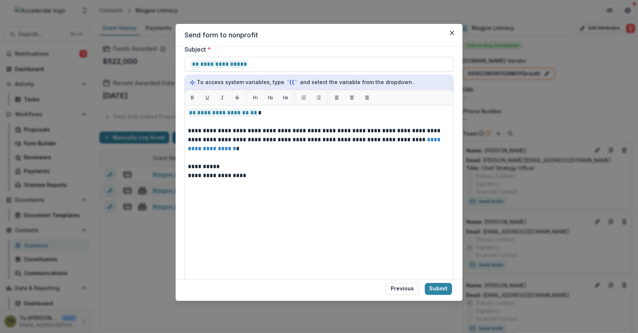
scroll to position [319, 0]
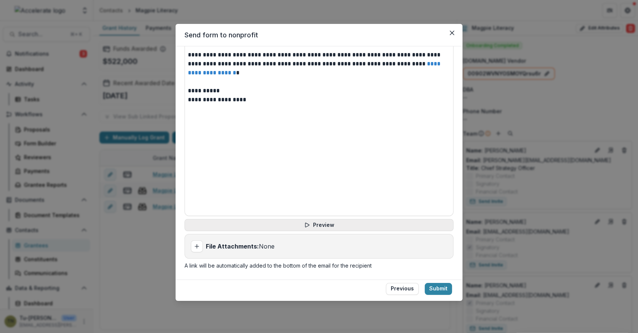
click at [317, 225] on button "Preview" at bounding box center [318, 225] width 269 height 12
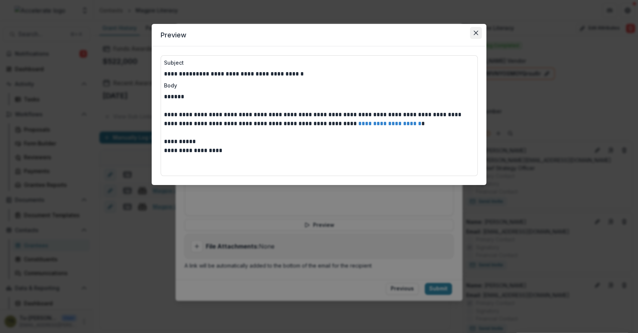
click at [478, 31] on button "Close" at bounding box center [476, 33] width 12 height 12
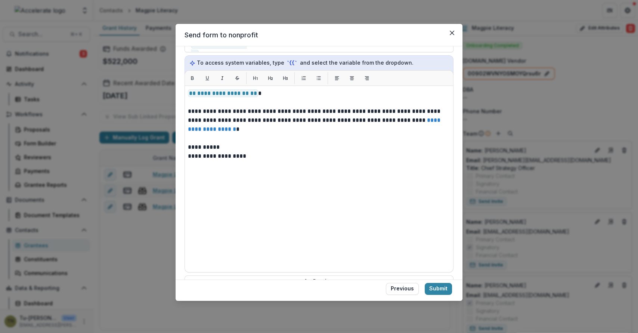
scroll to position [255, 0]
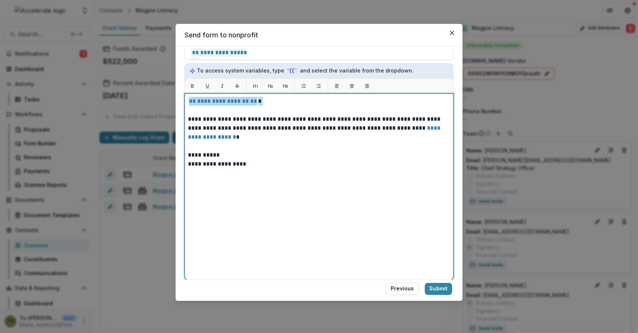
drag, startPoint x: 265, startPoint y: 103, endPoint x: 187, endPoint y: 100, distance: 78.4
click at [187, 100] on div "**********" at bounding box center [318, 186] width 269 height 187
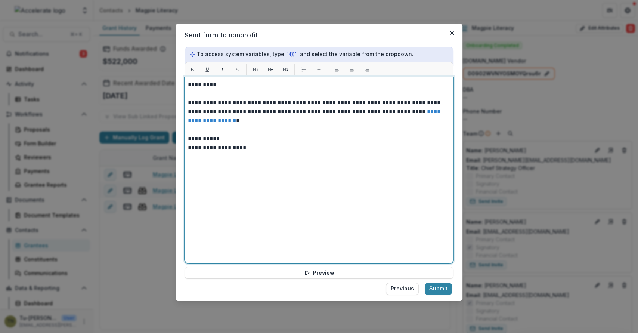
scroll to position [319, 0]
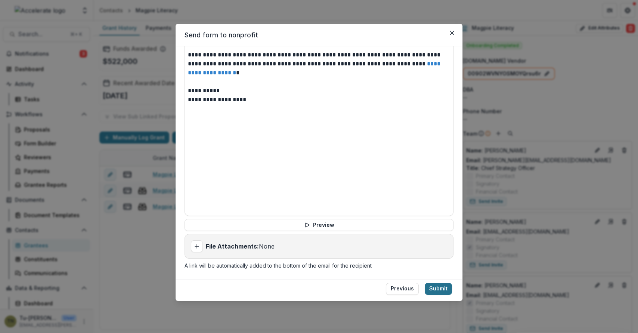
click at [442, 289] on button "Submit" at bounding box center [438, 289] width 27 height 12
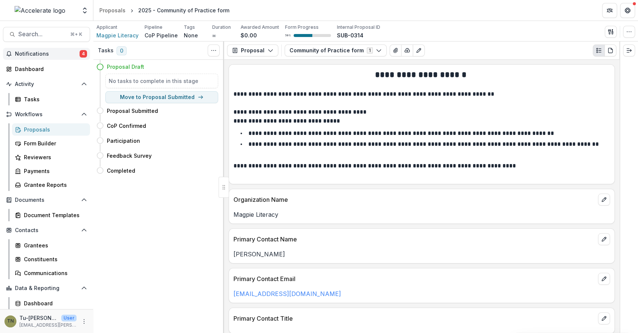
click at [60, 55] on span "Notifications" at bounding box center [47, 54] width 65 height 6
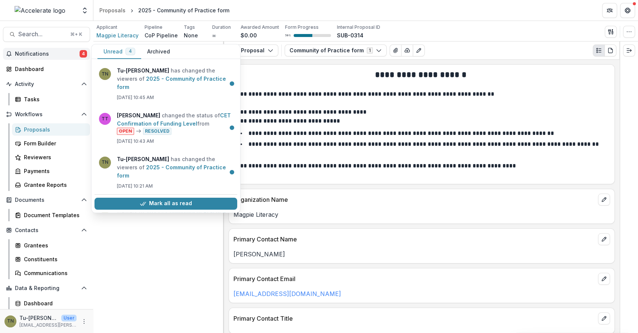
click at [51, 54] on span "Notifications" at bounding box center [47, 54] width 65 height 6
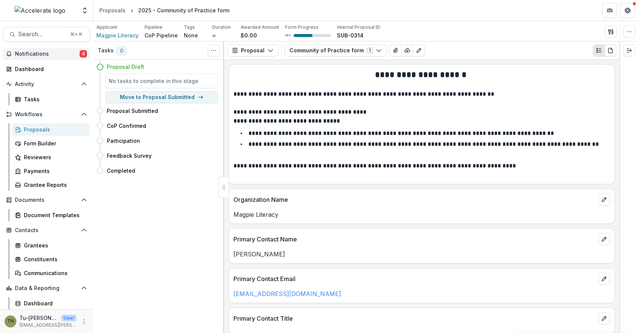
click at [49, 52] on span "Notifications" at bounding box center [47, 54] width 65 height 6
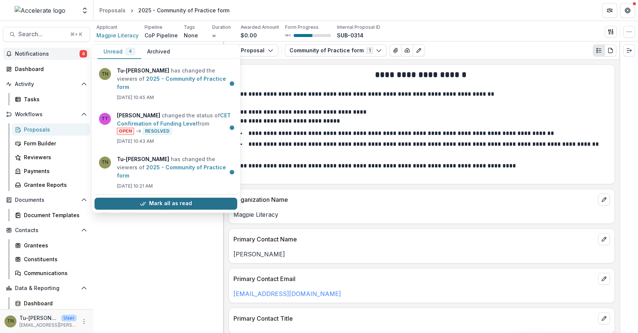
click at [138, 200] on button "Mark all as read" at bounding box center [165, 204] width 143 height 12
